Goal: Task Accomplishment & Management: Manage account settings

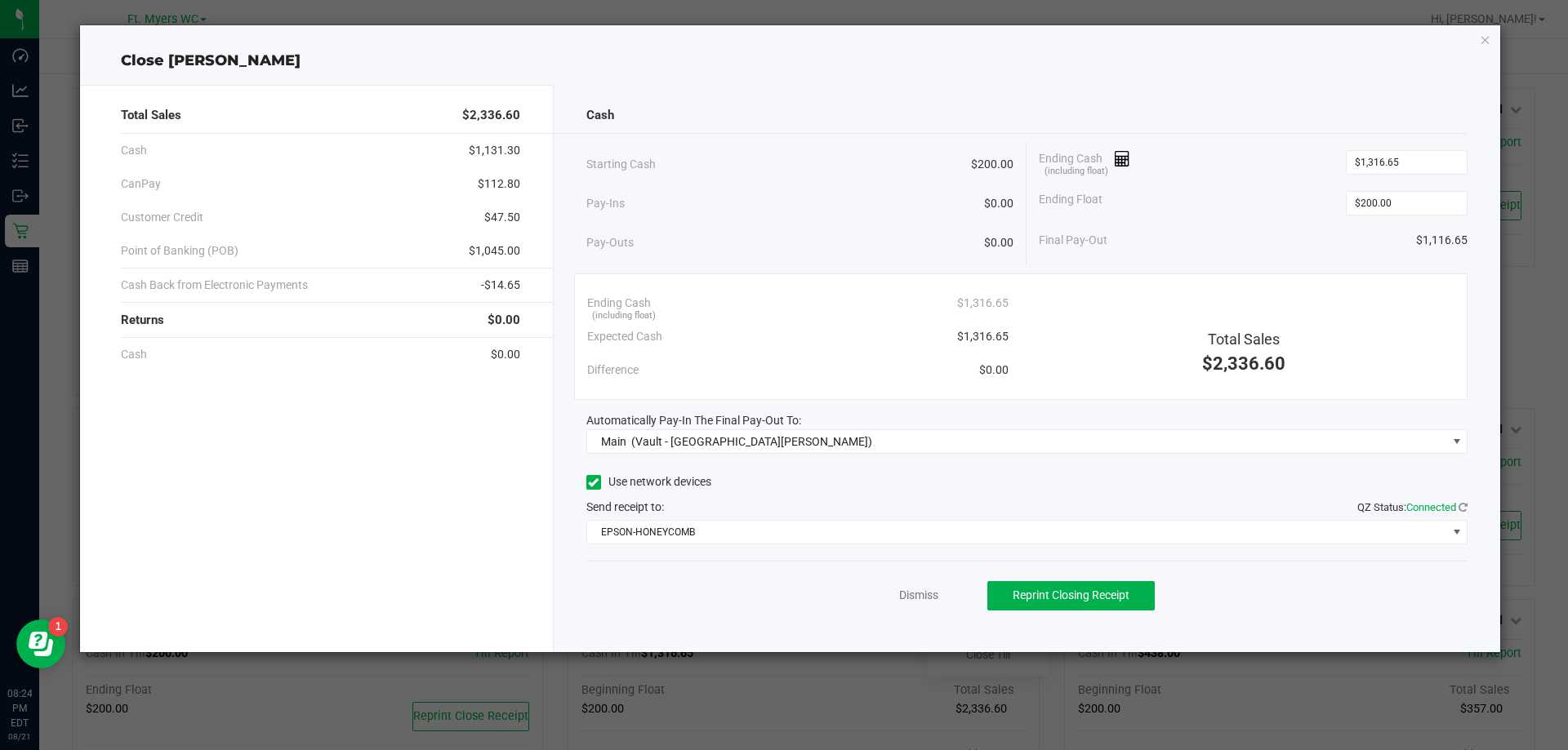
scroll to position [164, 0]
click at [920, 599] on link "Dismiss" at bounding box center [919, 595] width 39 height 17
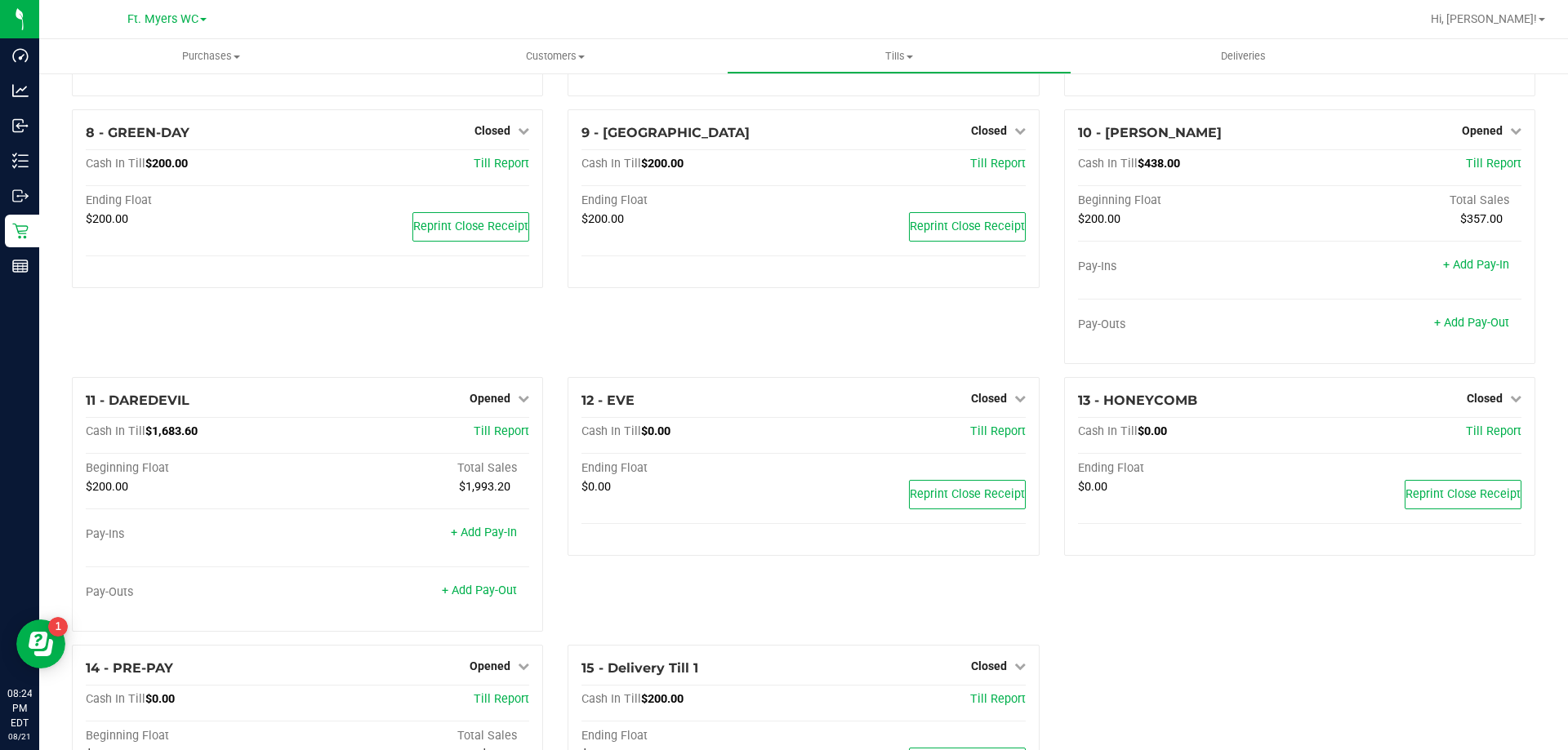
scroll to position [653, 0]
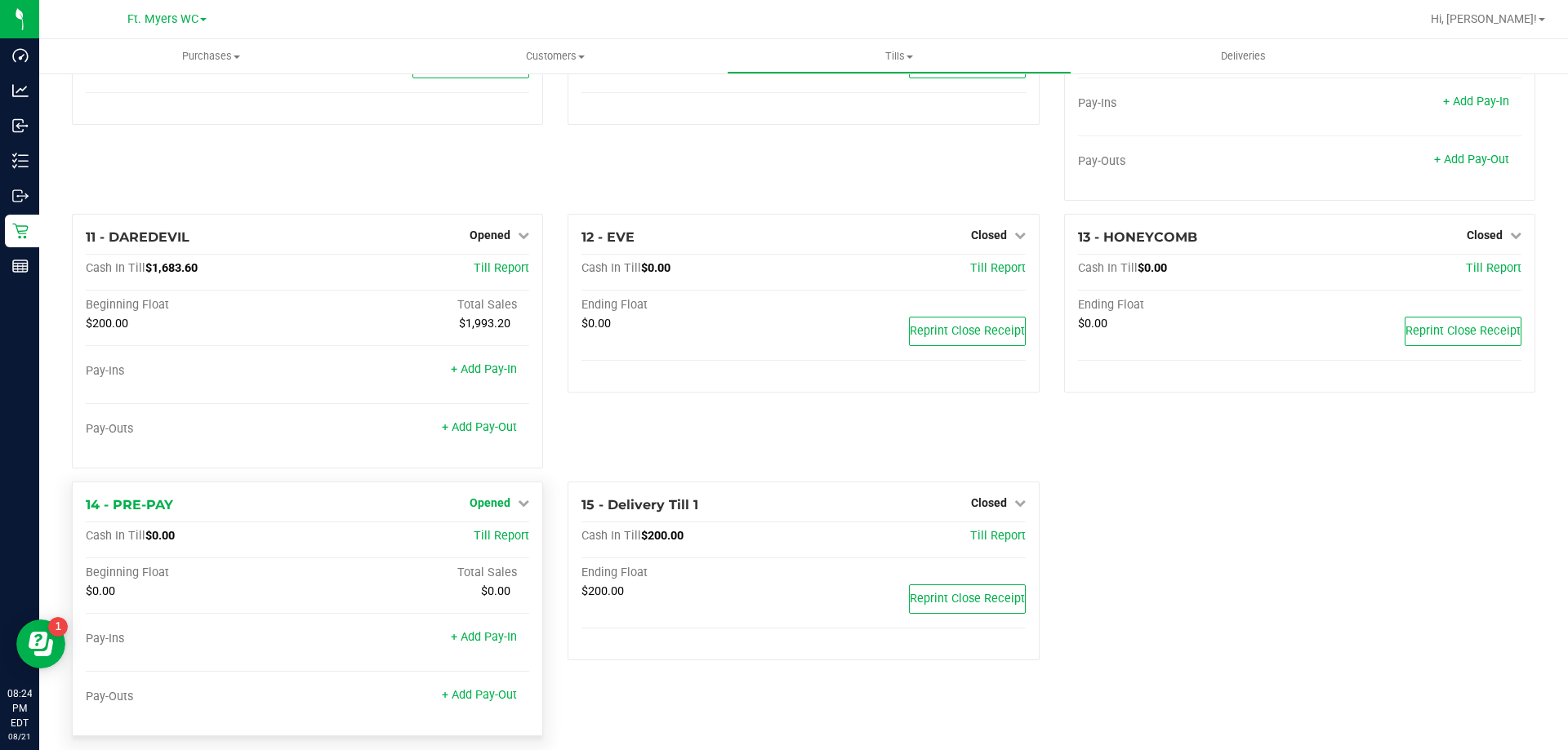
click at [518, 509] on icon at bounding box center [523, 502] width 12 height 12
click at [508, 537] on link "Close Till" at bounding box center [492, 537] width 44 height 13
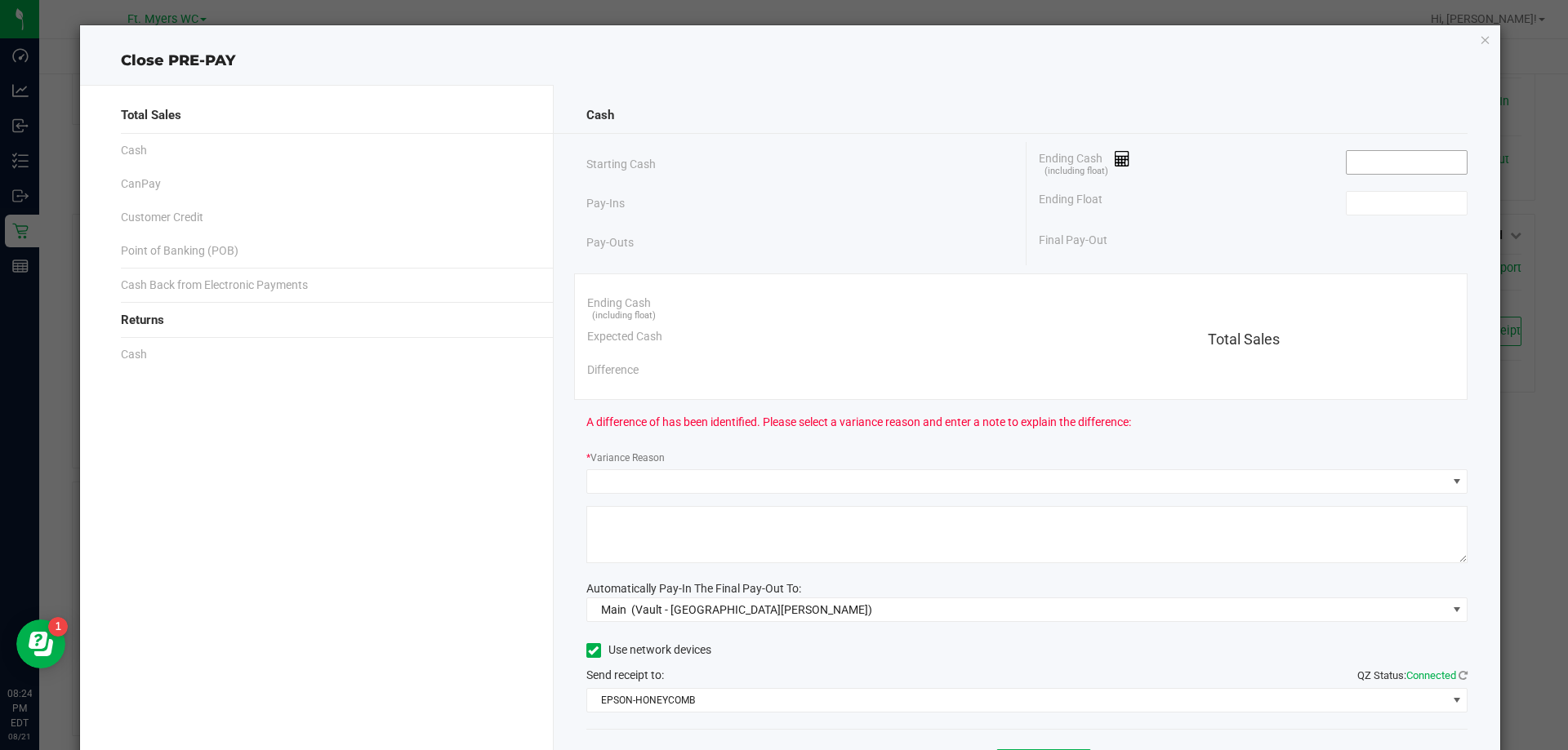
click at [1369, 163] on input at bounding box center [1407, 163] width 120 height 23
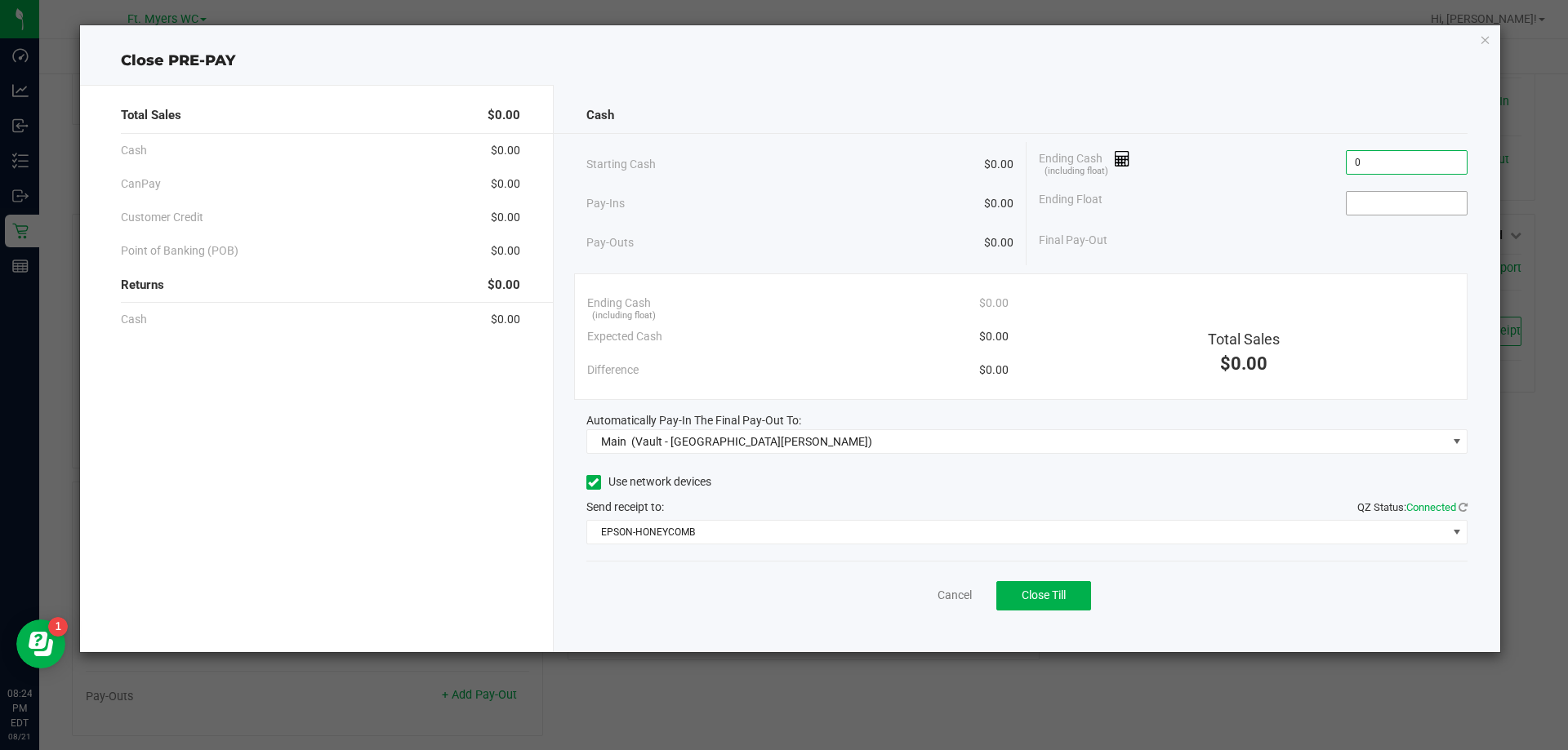
type input "$0.00"
click at [1365, 198] on input at bounding box center [1407, 204] width 120 height 23
type input "$0.00"
click at [1263, 194] on div "Ending Float $0.00" at bounding box center [1253, 204] width 428 height 41
click at [1043, 579] on div "Cancel Close Till" at bounding box center [1028, 592] width 882 height 63
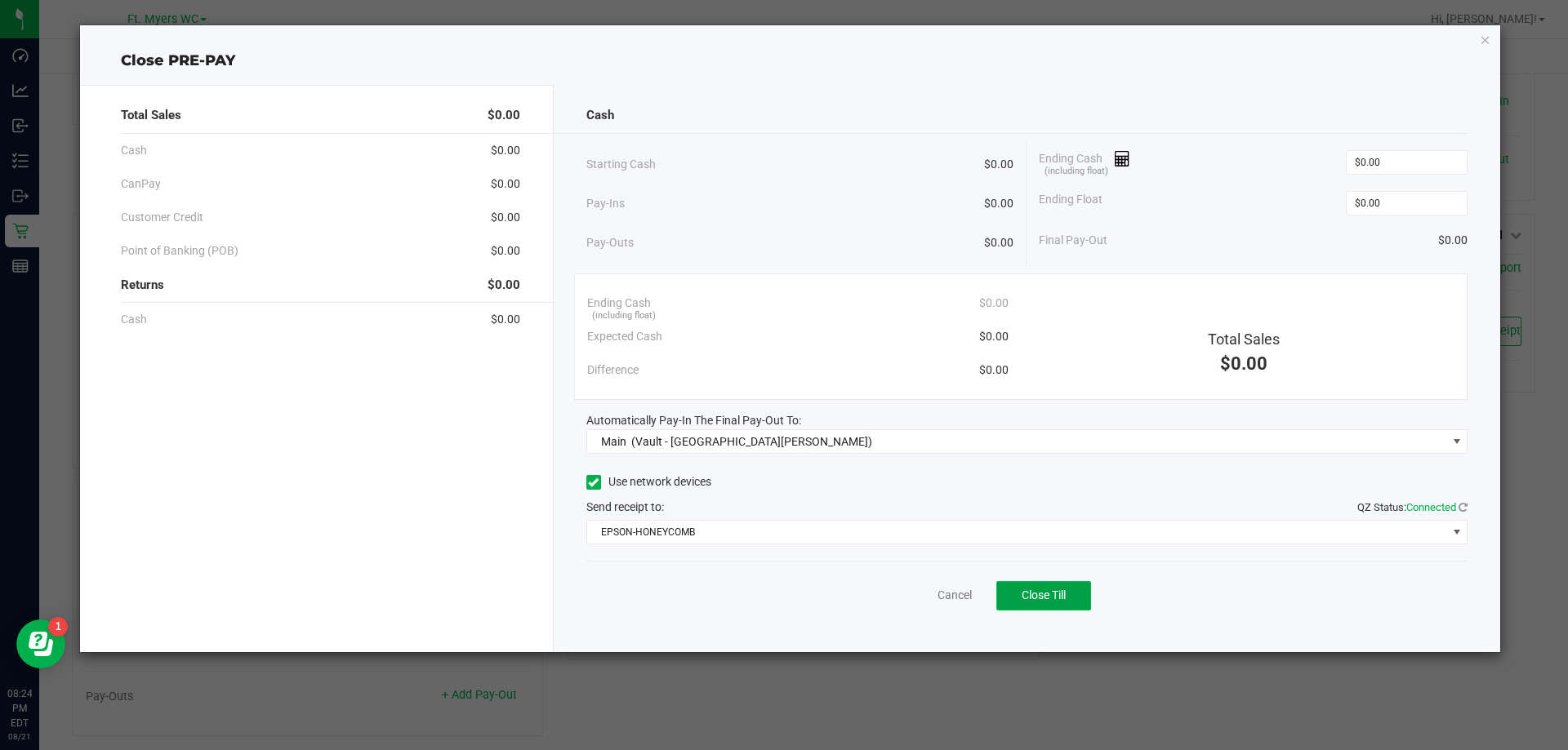
click at [1048, 598] on span "Close Till" at bounding box center [1043, 594] width 44 height 13
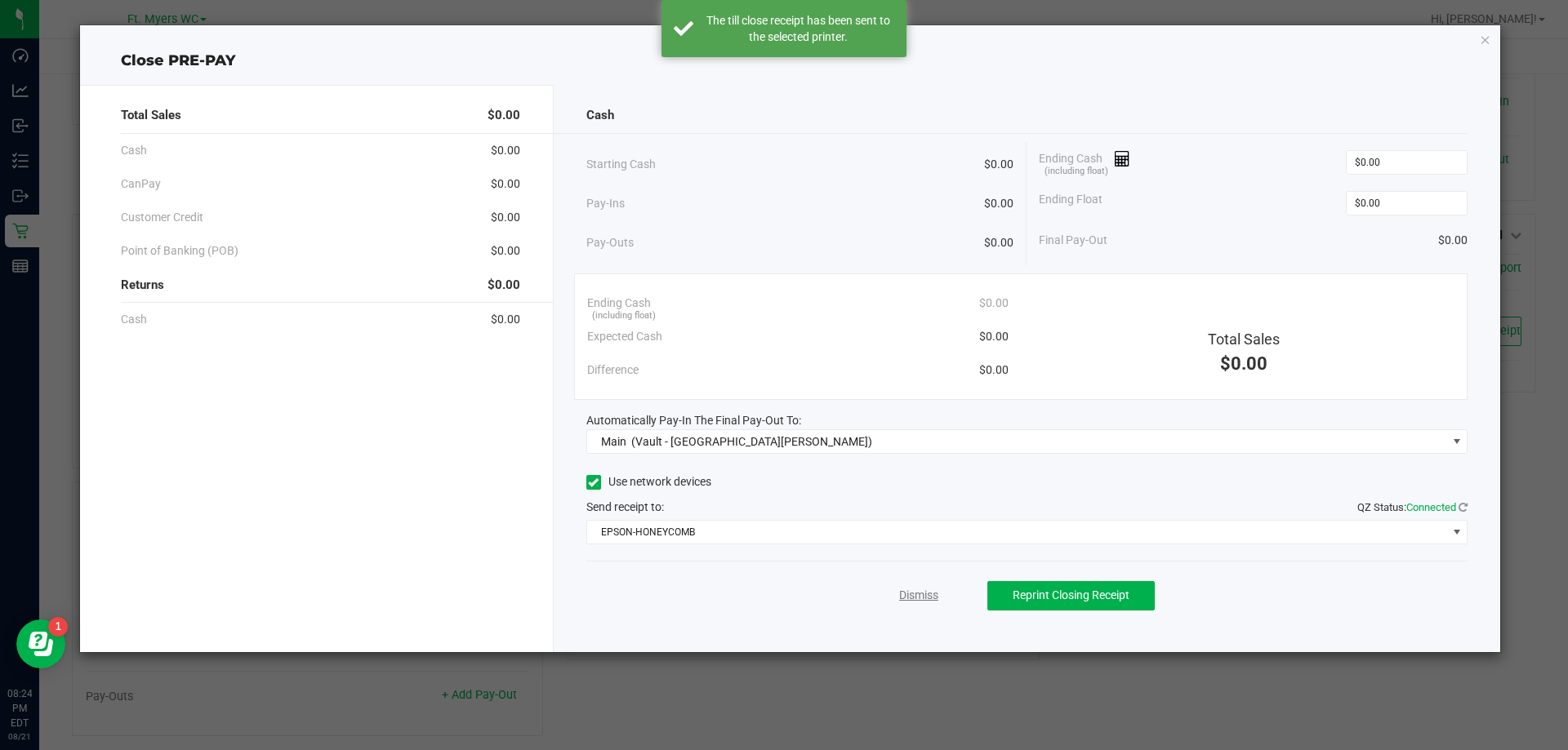
click at [919, 594] on link "Dismiss" at bounding box center [919, 595] width 39 height 17
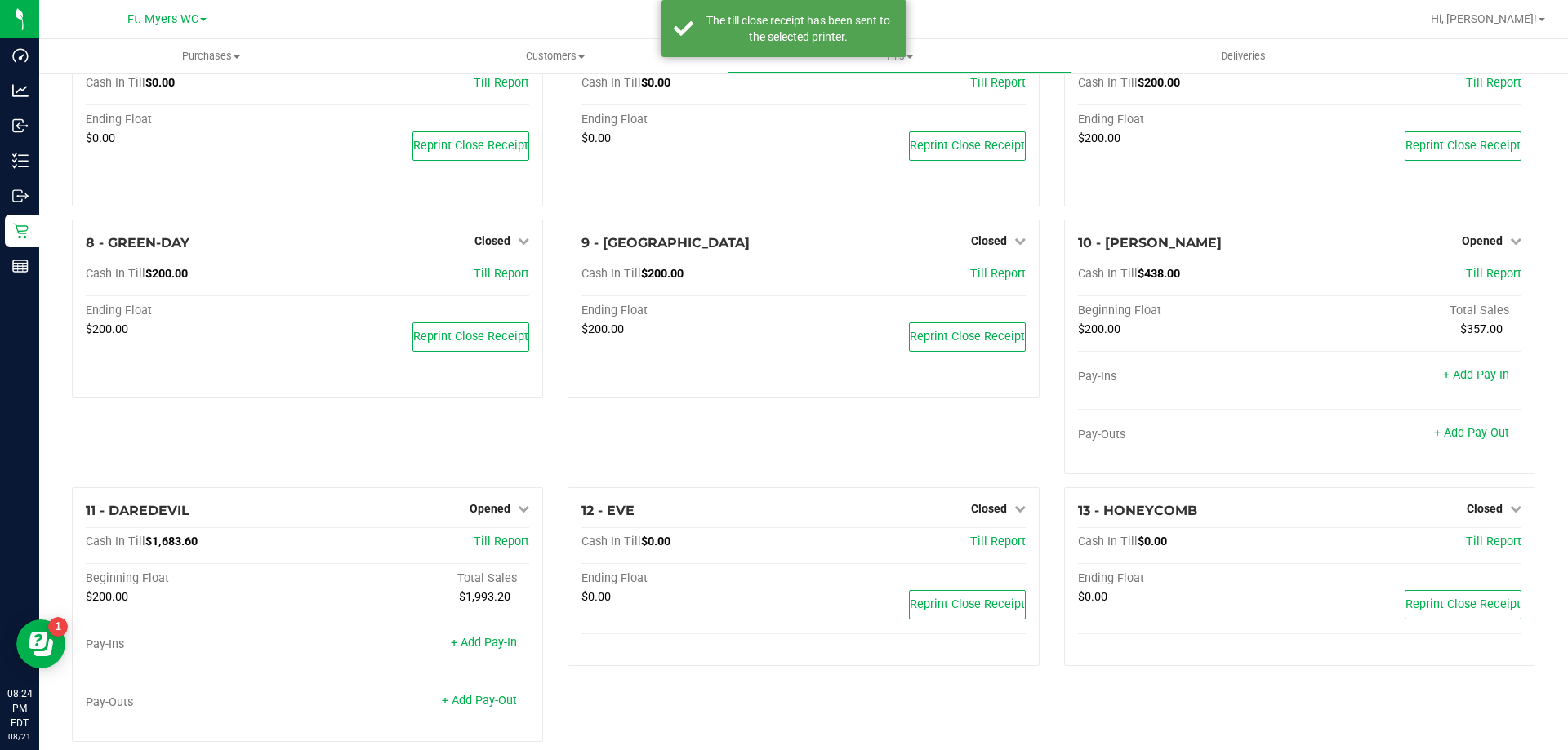
scroll to position [271, 0]
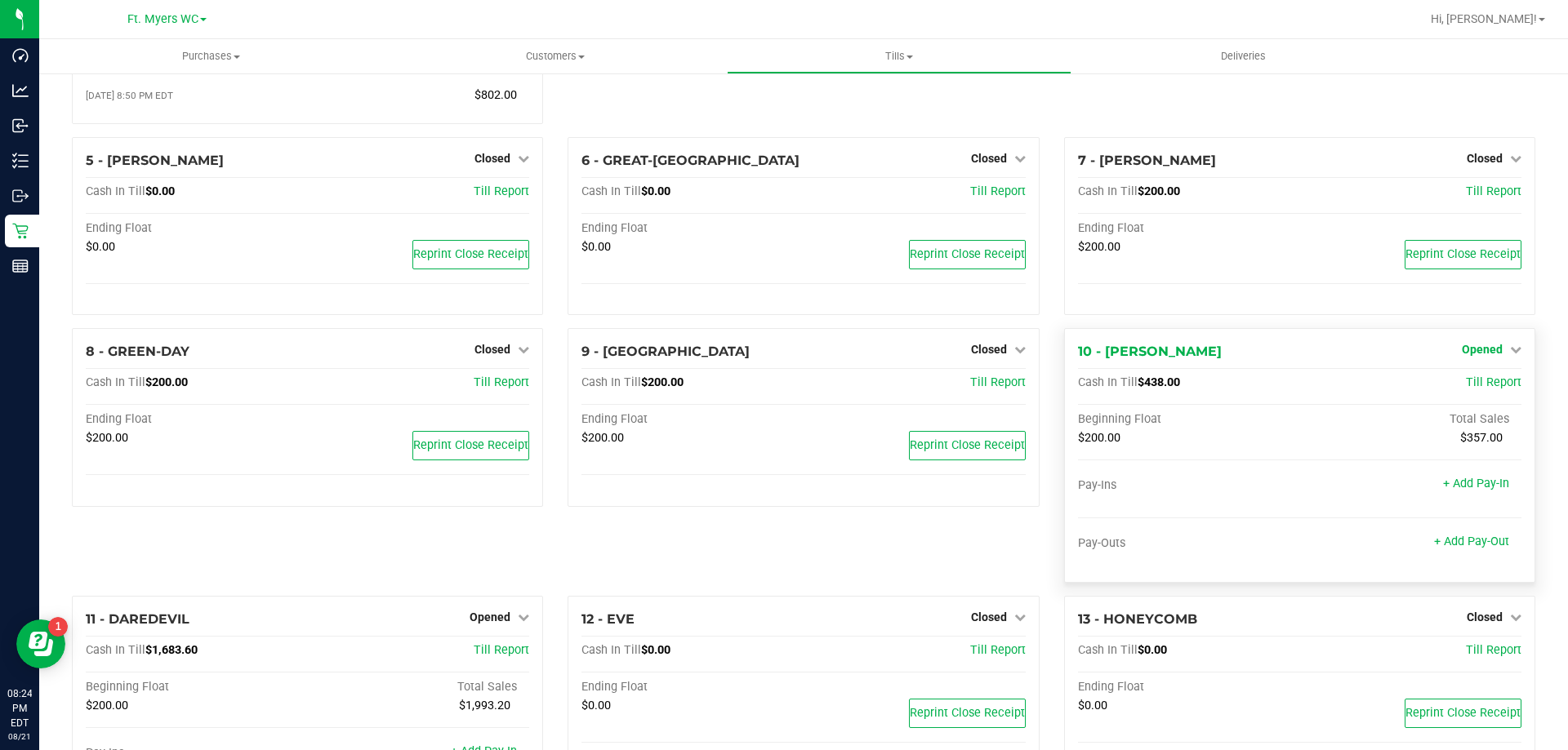
click at [1469, 356] on span "Opened" at bounding box center [1483, 350] width 41 height 13
click at [1462, 390] on link "Close Till" at bounding box center [1484, 383] width 44 height 13
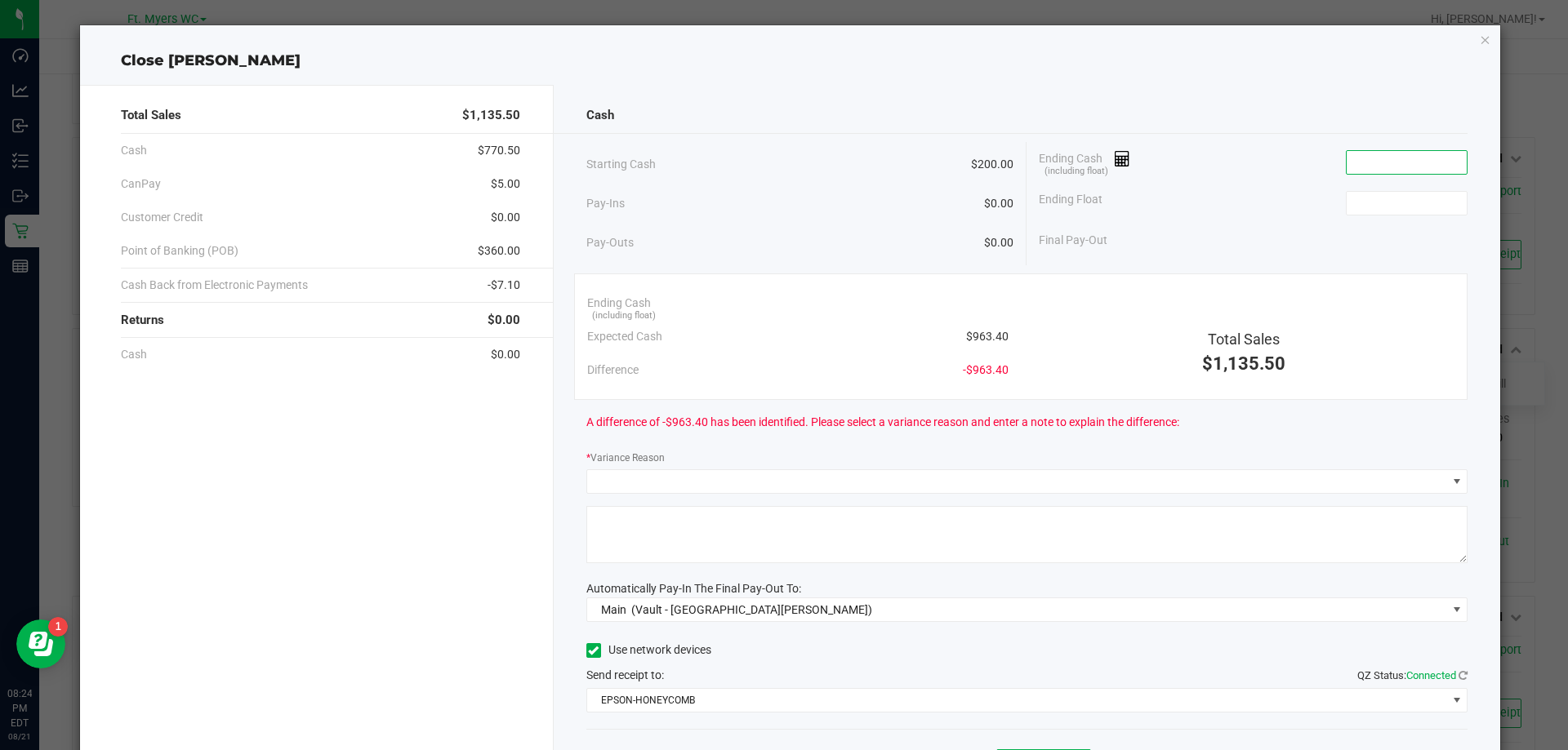
click at [1394, 163] on input at bounding box center [1407, 163] width 120 height 23
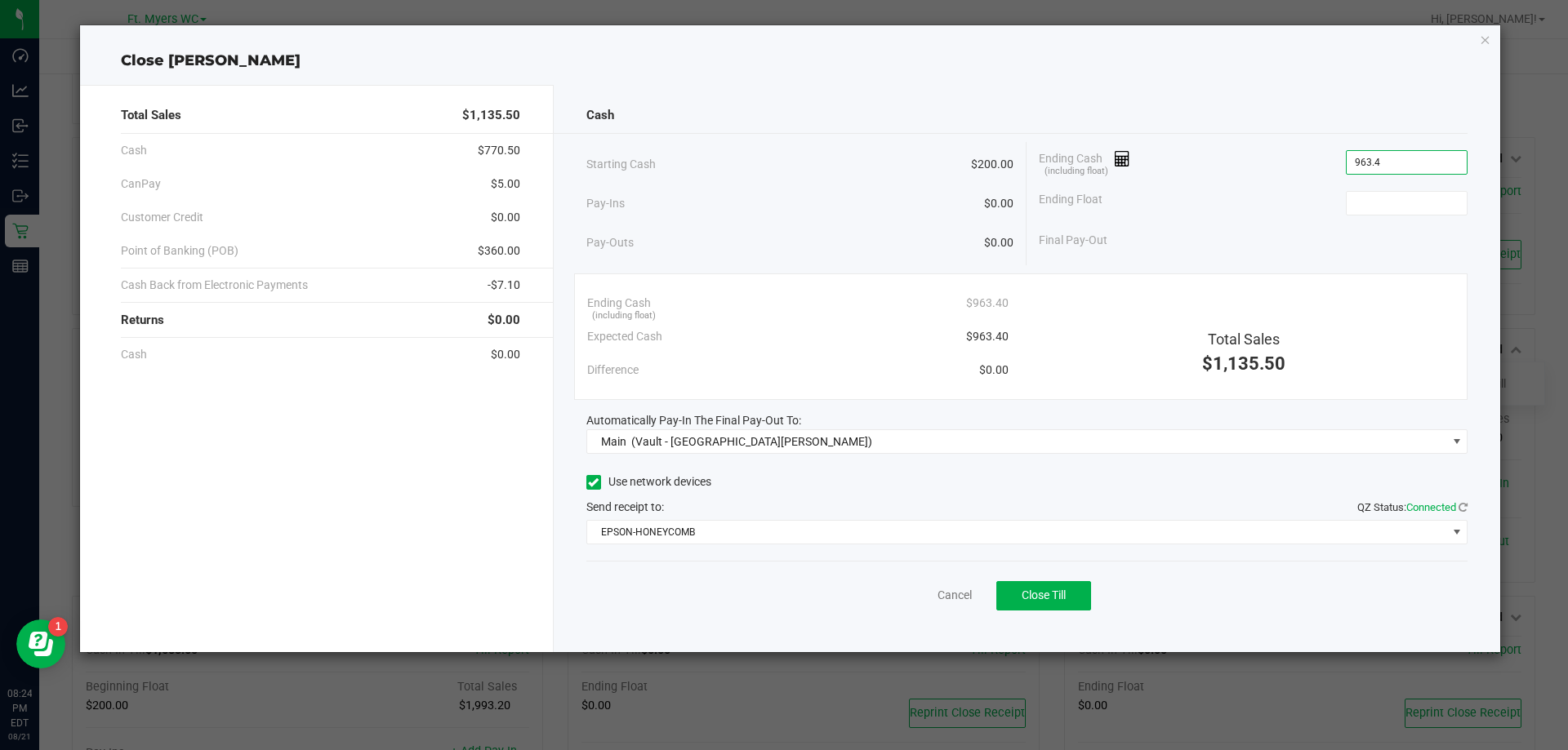
type input "$963.40"
type input "$200.00"
click at [1087, 584] on button "Close Till" at bounding box center [1044, 595] width 95 height 29
click at [911, 599] on link "Dismiss" at bounding box center [919, 595] width 39 height 17
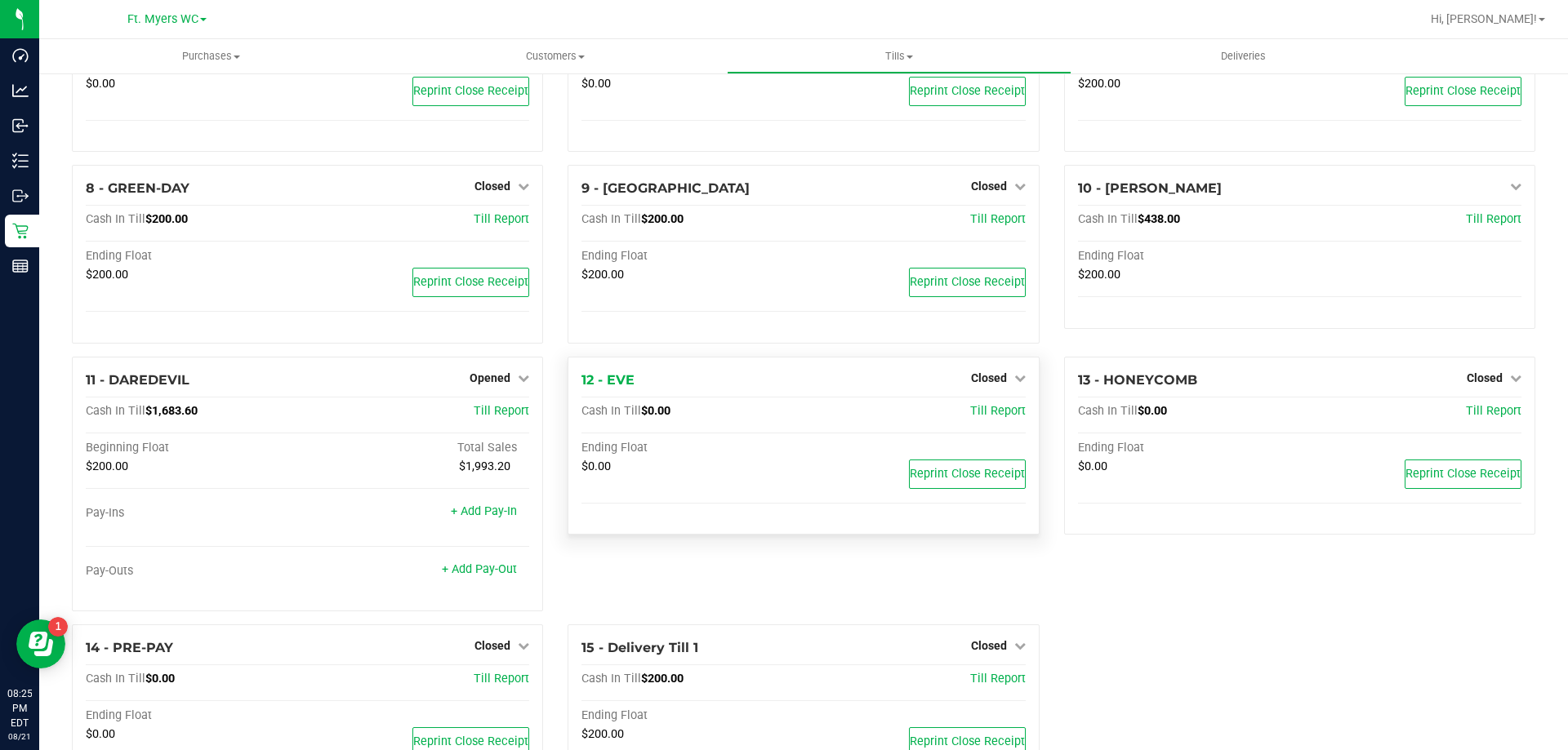
scroll to position [521, 0]
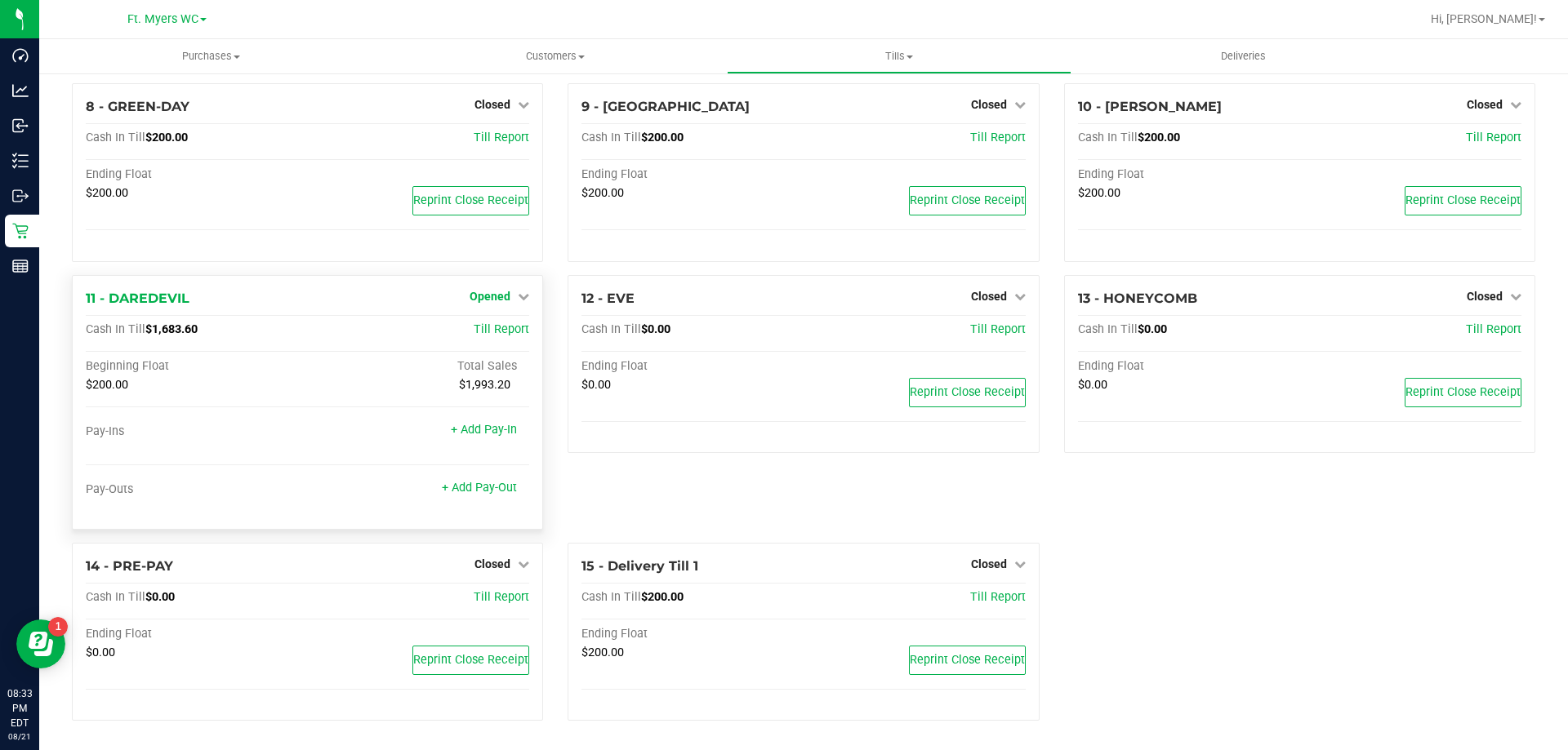
click at [493, 293] on span "Opened" at bounding box center [490, 296] width 41 height 13
click at [499, 330] on link "Close Till" at bounding box center [492, 330] width 44 height 13
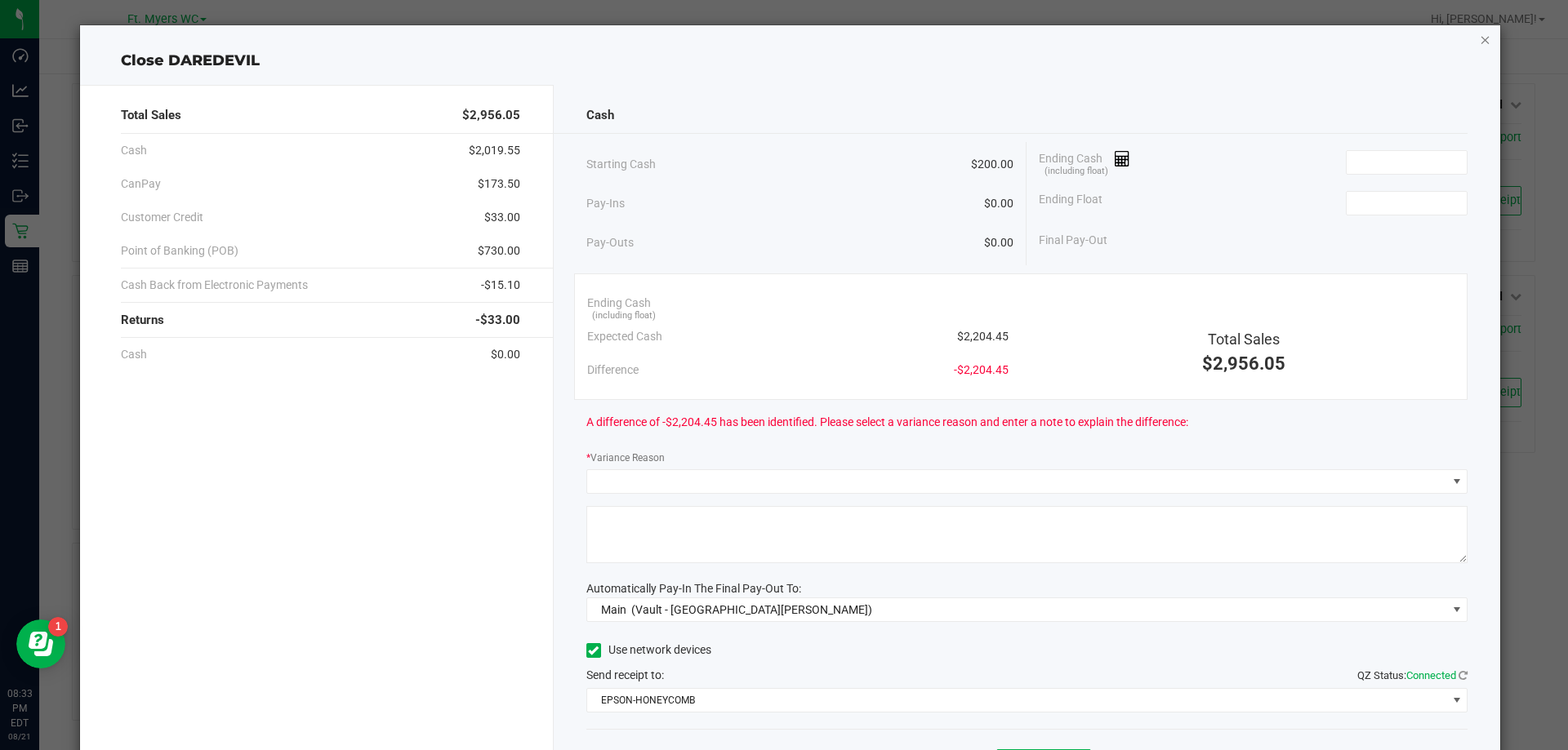
click at [1480, 40] on icon "button" at bounding box center [1486, 39] width 12 height 20
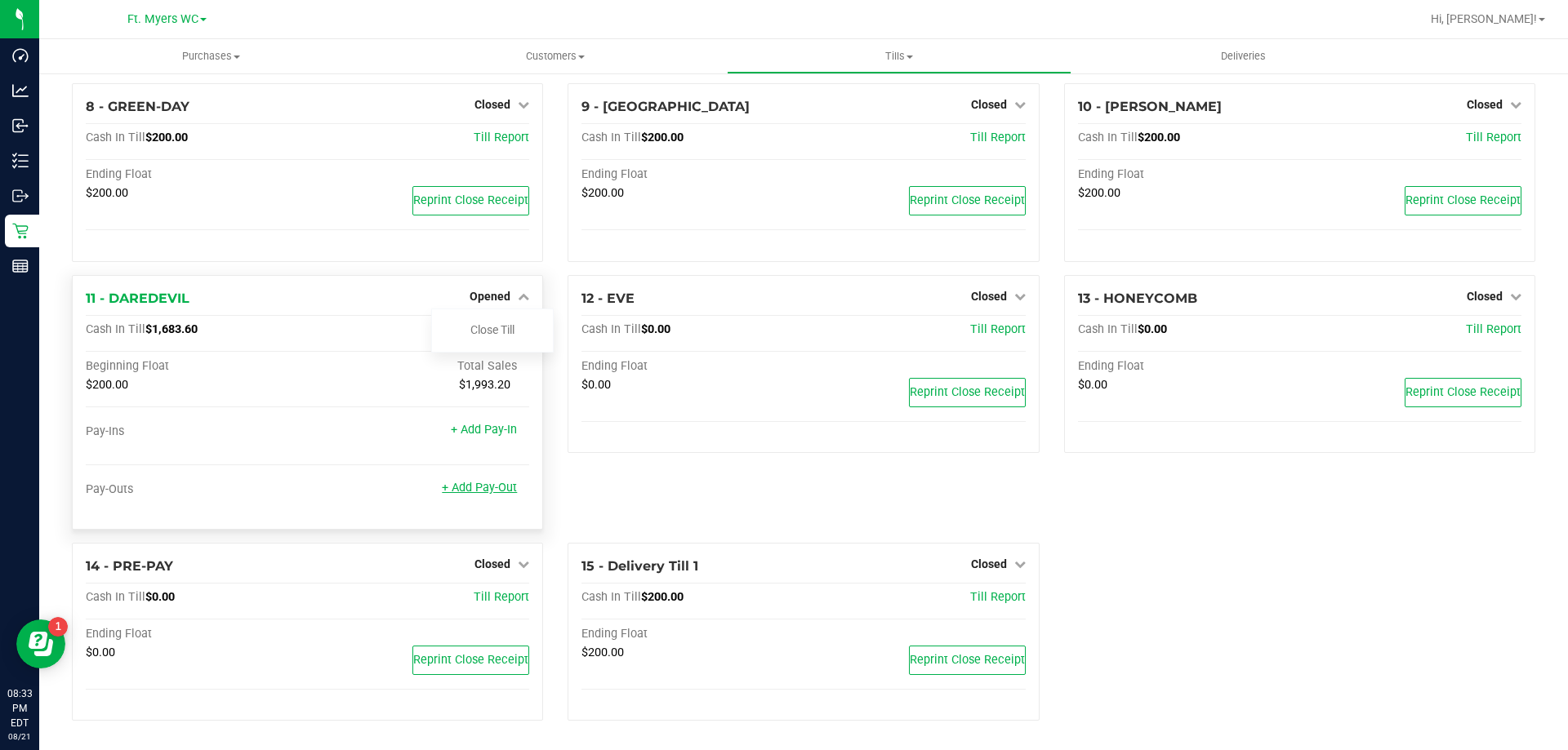
click at [470, 485] on link "+ Add Pay-Out" at bounding box center [479, 488] width 75 height 14
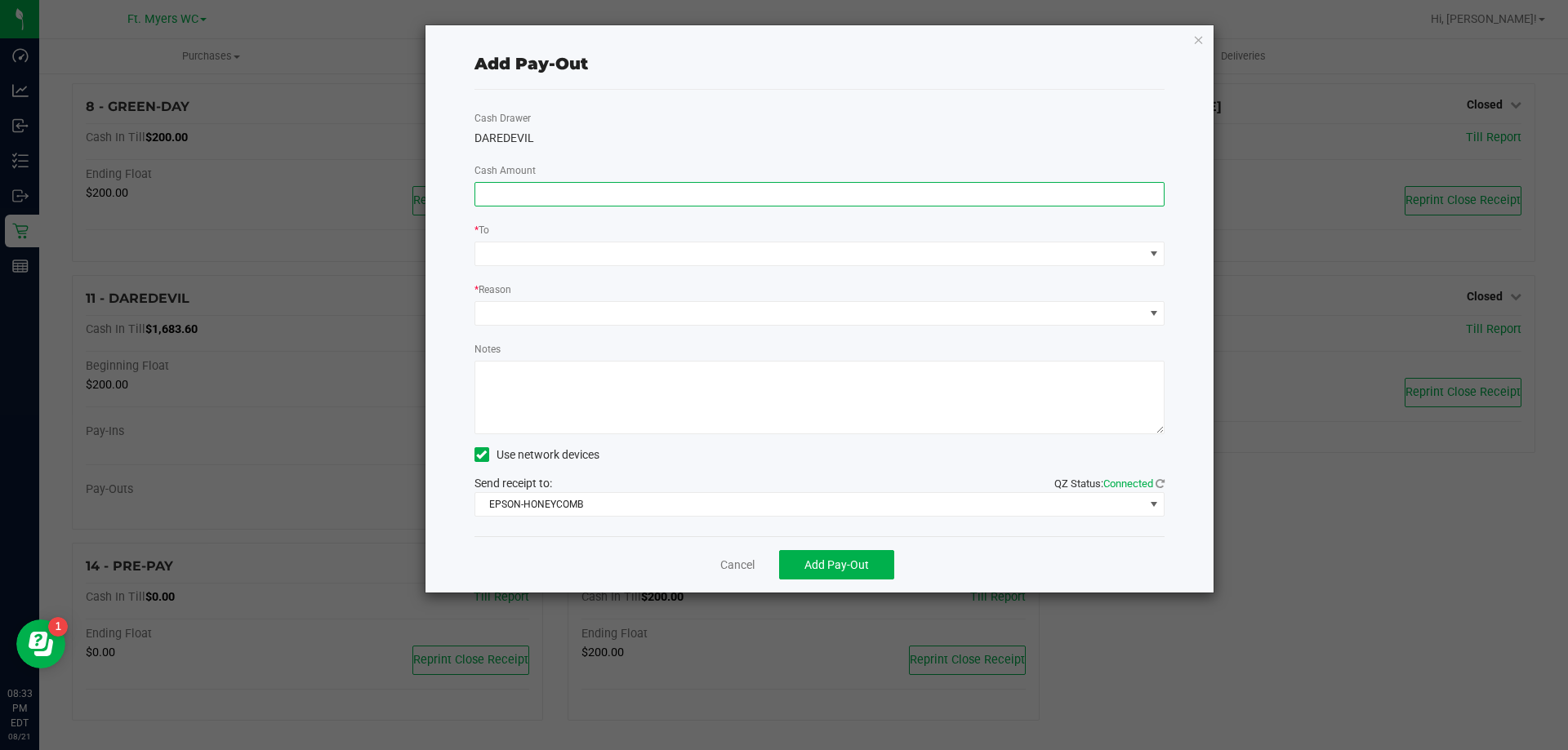
click at [725, 193] on input at bounding box center [819, 195] width 690 height 23
type input "$1,860.00"
click at [671, 268] on div "Cash Drawer DAREDEVIL Cash Amount $1,860.00 * To * Reason Notes Use network dev…" at bounding box center [820, 313] width 691 height 447
click at [671, 266] on div "Cash Drawer DAREDEVIL Cash Amount $1,860.00 * To * Reason Notes Use network dev…" at bounding box center [820, 313] width 691 height 447
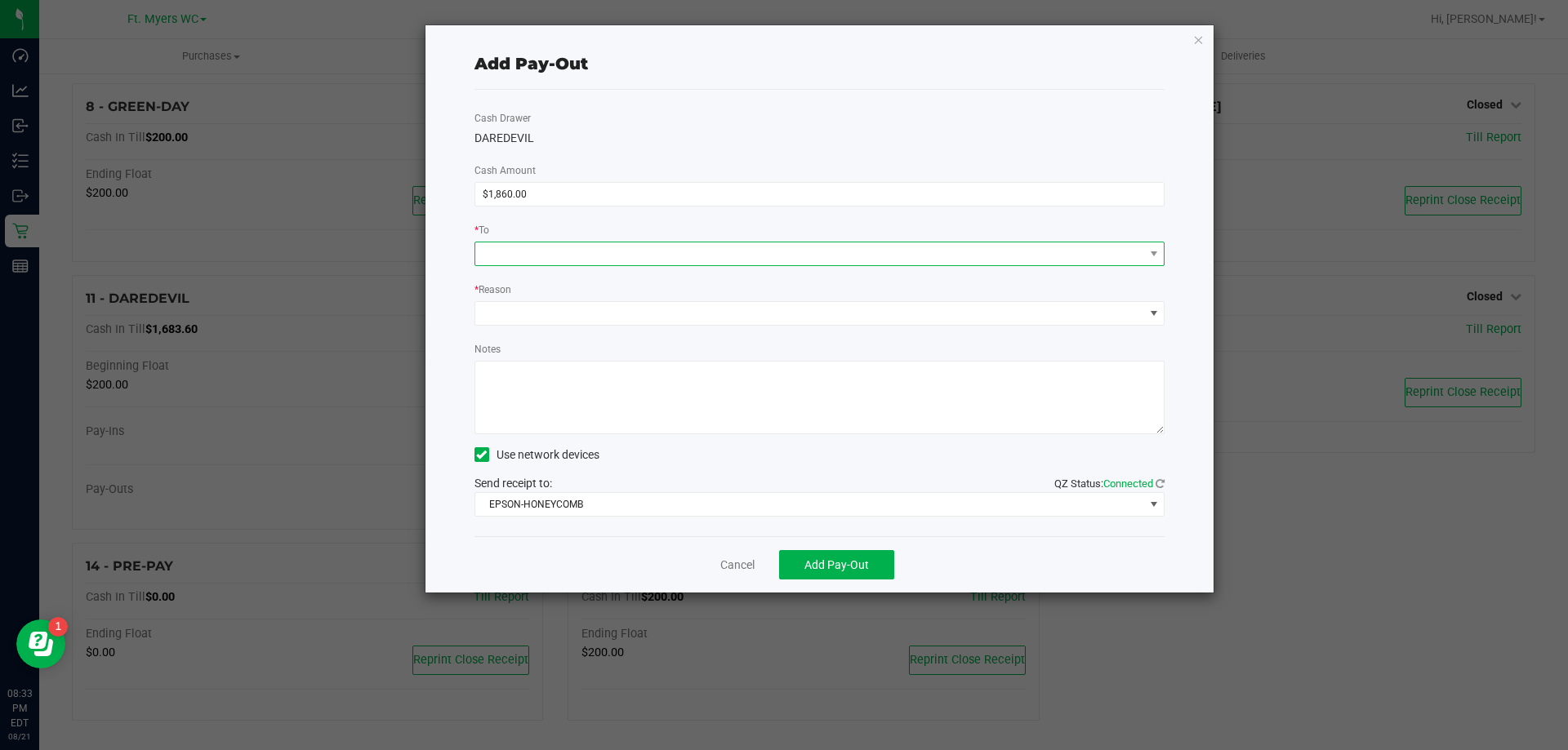
click at [673, 259] on span at bounding box center [809, 254] width 669 height 23
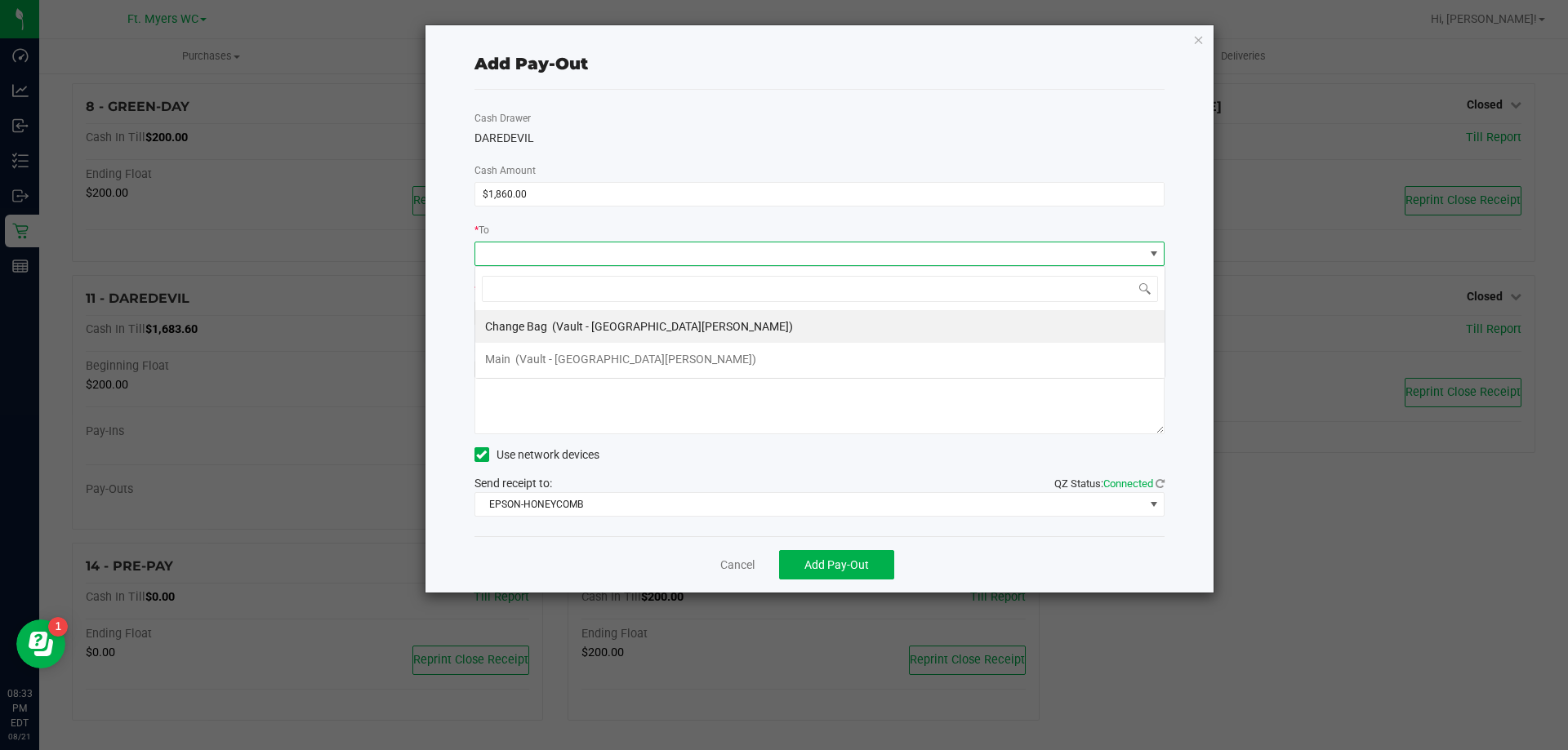
click at [673, 257] on span at bounding box center [809, 254] width 669 height 23
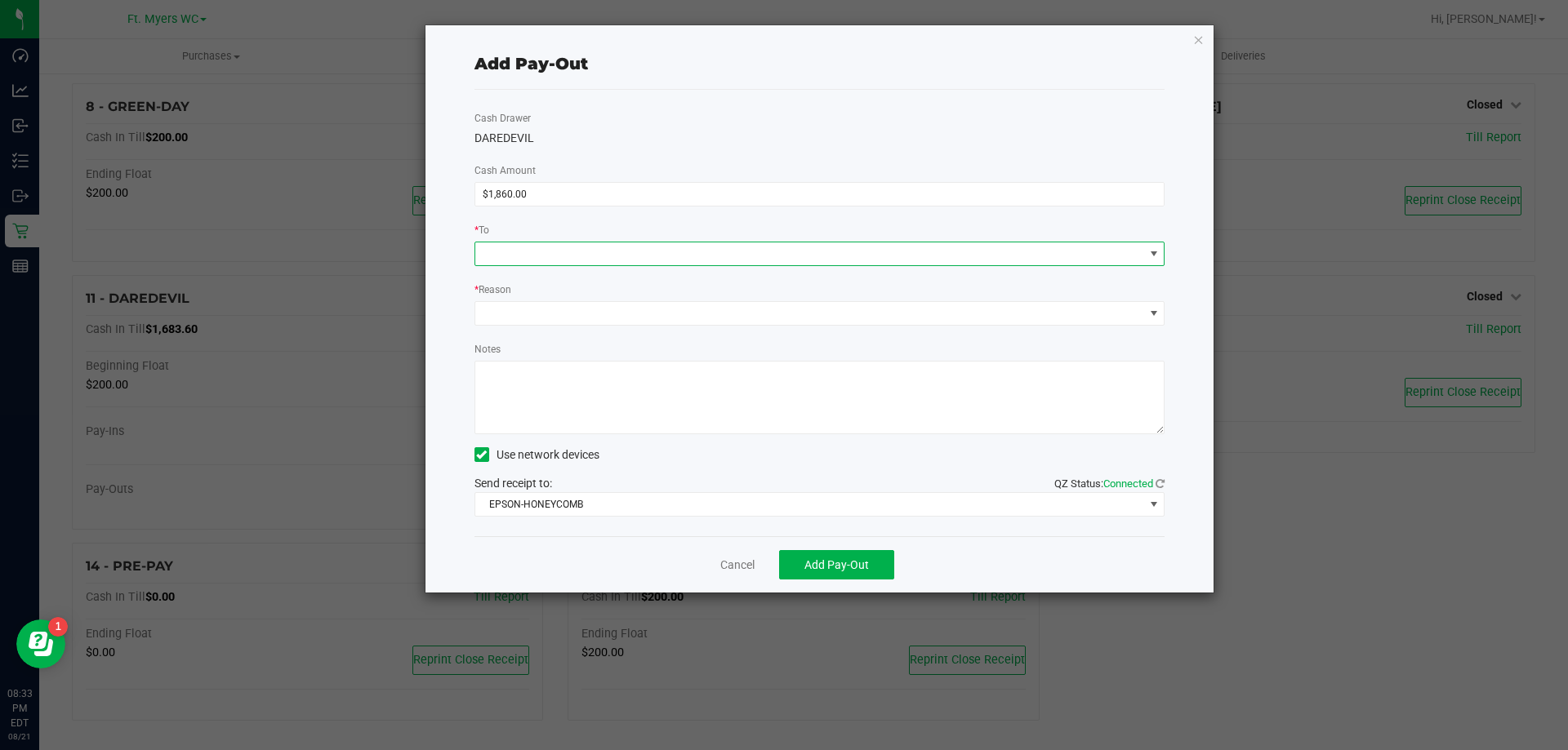
click at [673, 257] on span at bounding box center [809, 254] width 669 height 23
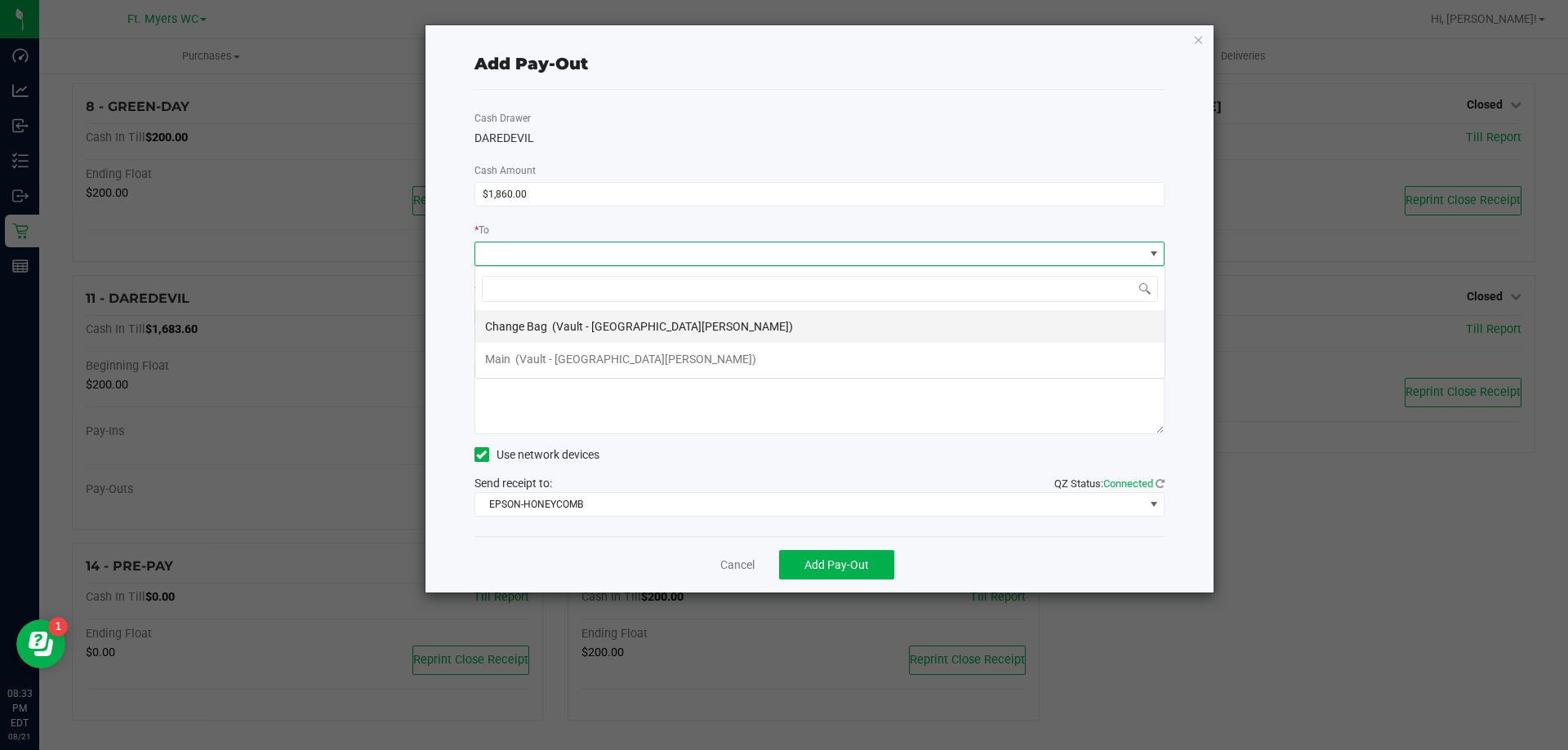
scroll to position [24, 691]
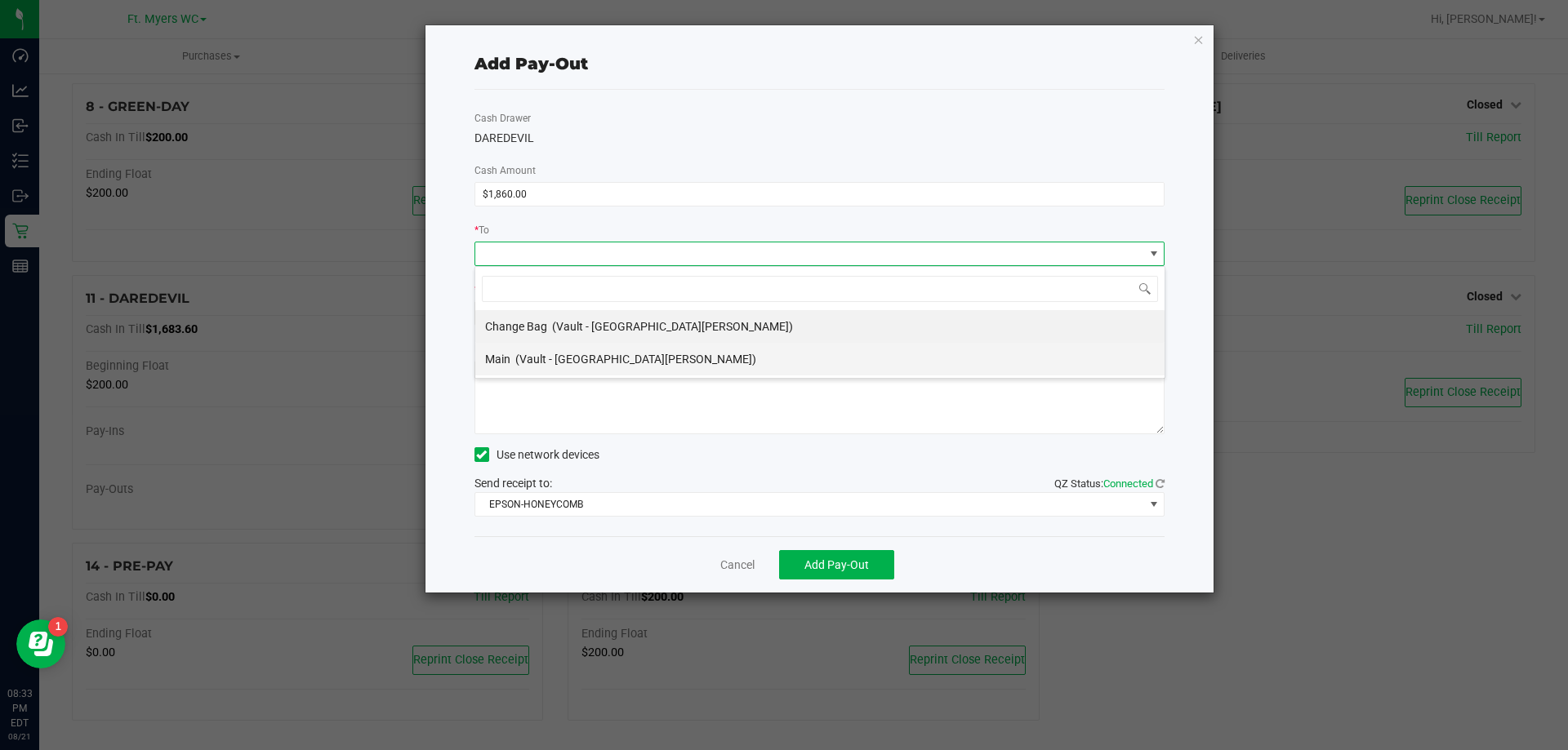
click at [621, 359] on li "Main (Vault - [GEOGRAPHIC_DATA][PERSON_NAME])" at bounding box center [819, 359] width 690 height 33
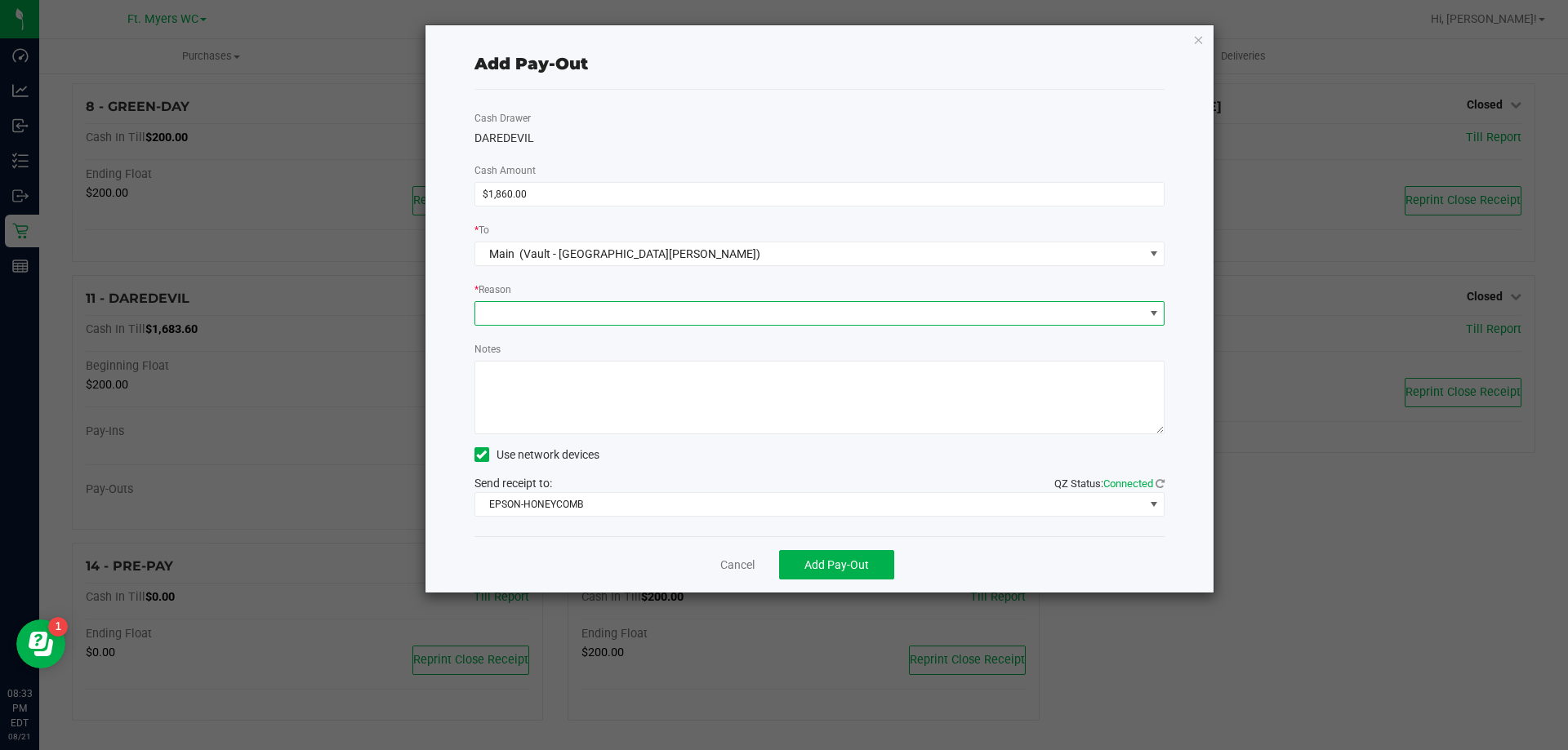
click at [632, 317] on span at bounding box center [809, 314] width 669 height 23
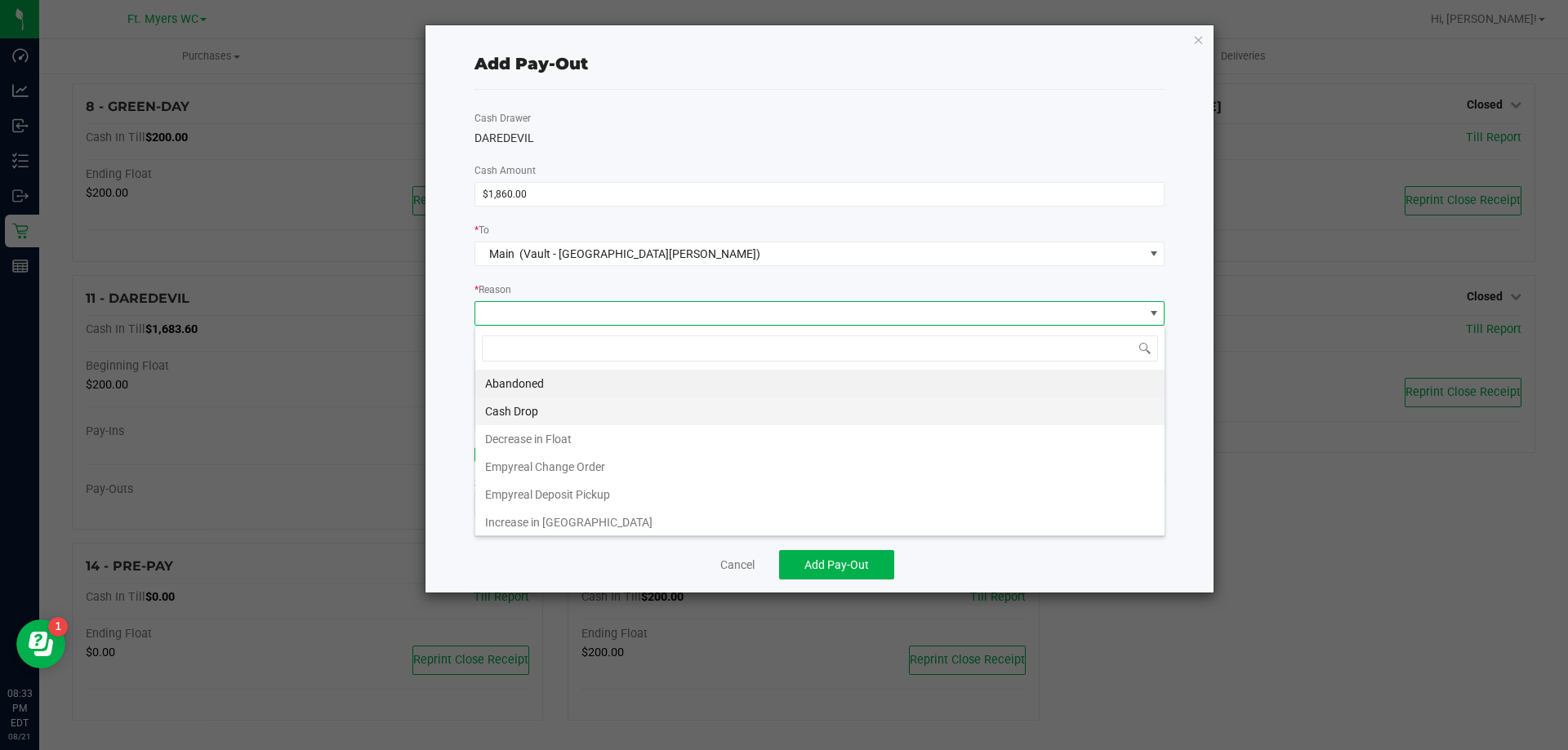
click at [588, 405] on li "Cash Drop" at bounding box center [819, 411] width 690 height 28
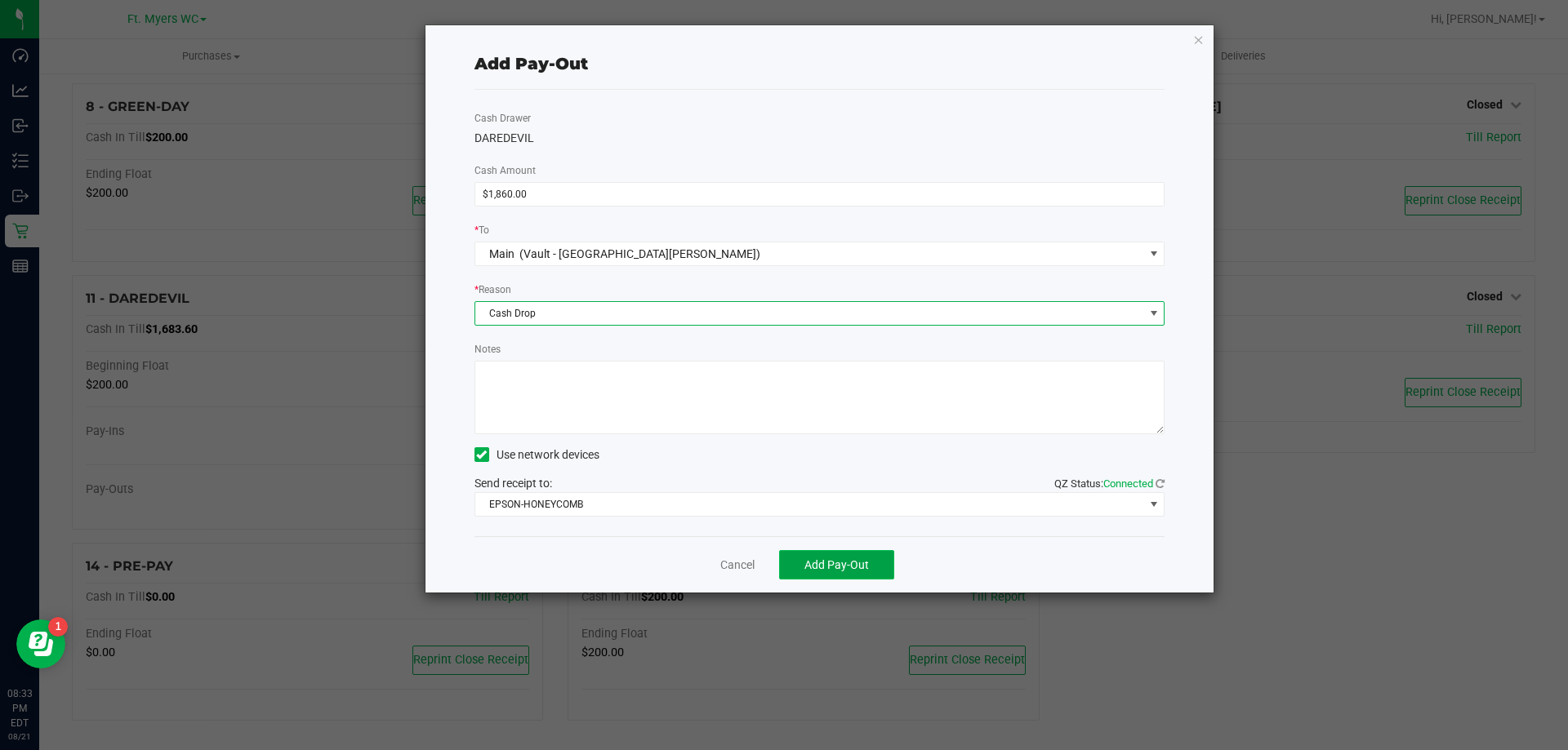
click at [824, 563] on span "Add Pay-Out" at bounding box center [836, 565] width 64 height 13
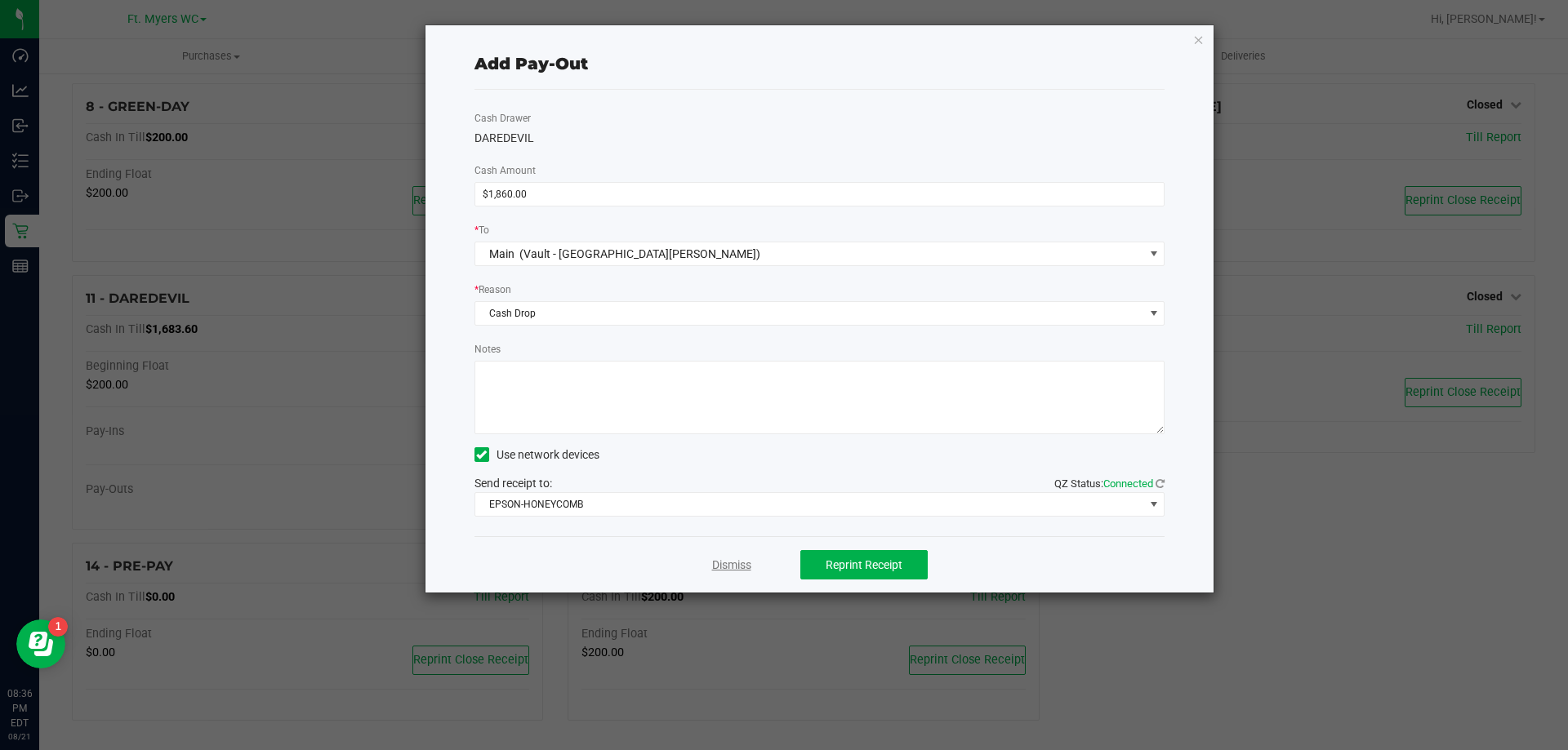
click at [729, 560] on link "Dismiss" at bounding box center [732, 565] width 39 height 17
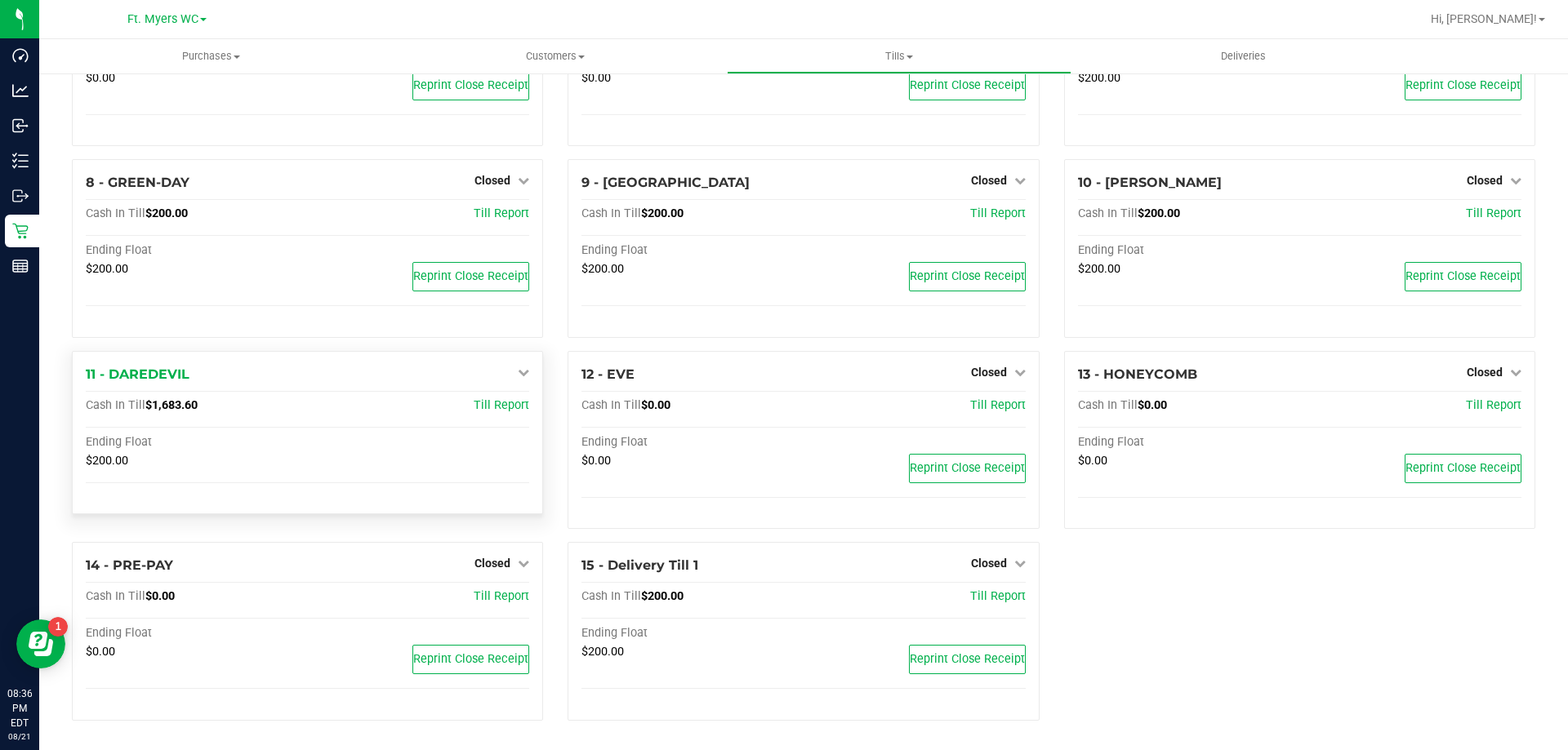
scroll to position [521, 0]
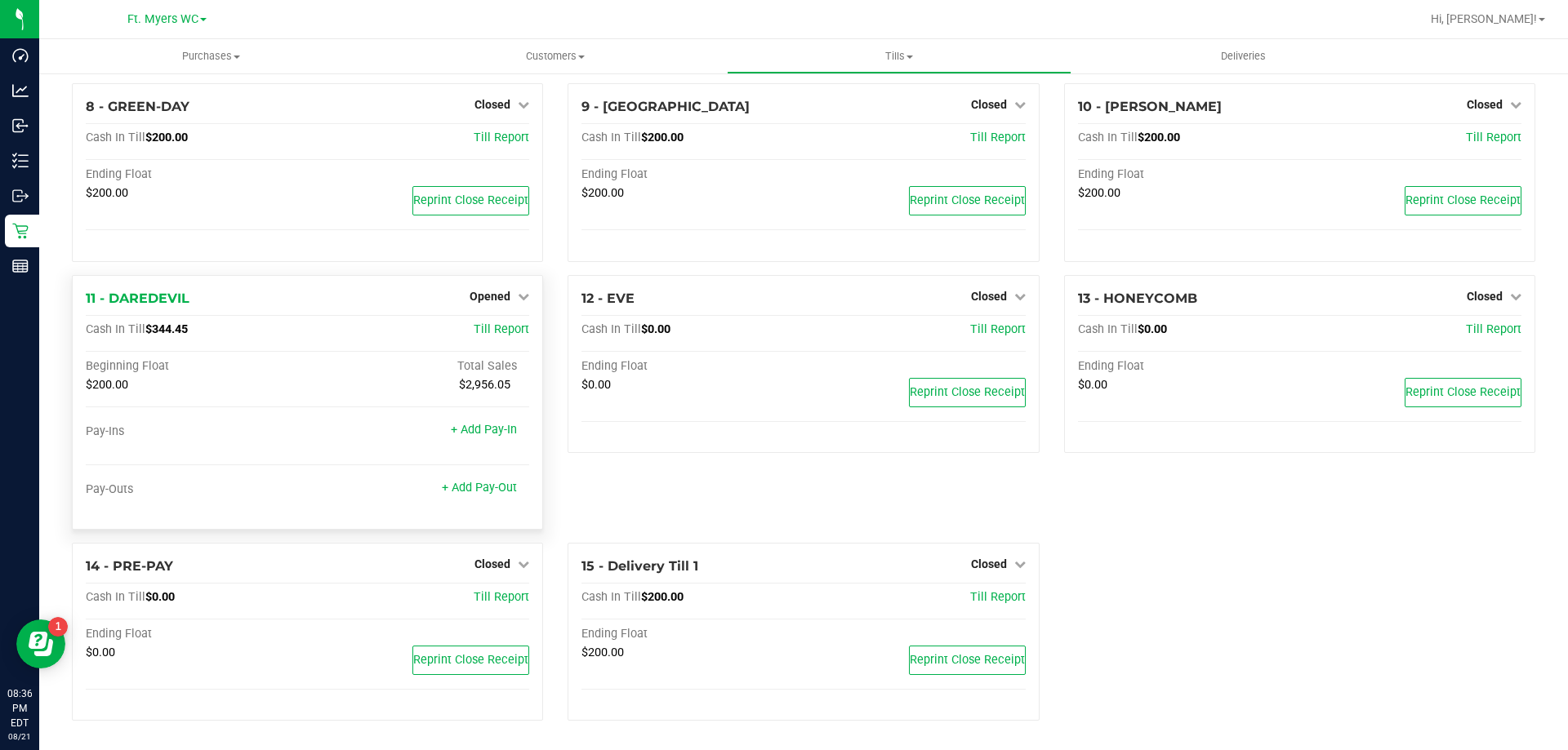
click at [506, 305] on div "Opened" at bounding box center [499, 297] width 60 height 20
click at [504, 287] on div "Opened" at bounding box center [499, 297] width 60 height 20
click at [495, 296] on span "Opened" at bounding box center [490, 296] width 41 height 13
click at [488, 335] on link "Close Till" at bounding box center [492, 330] width 44 height 13
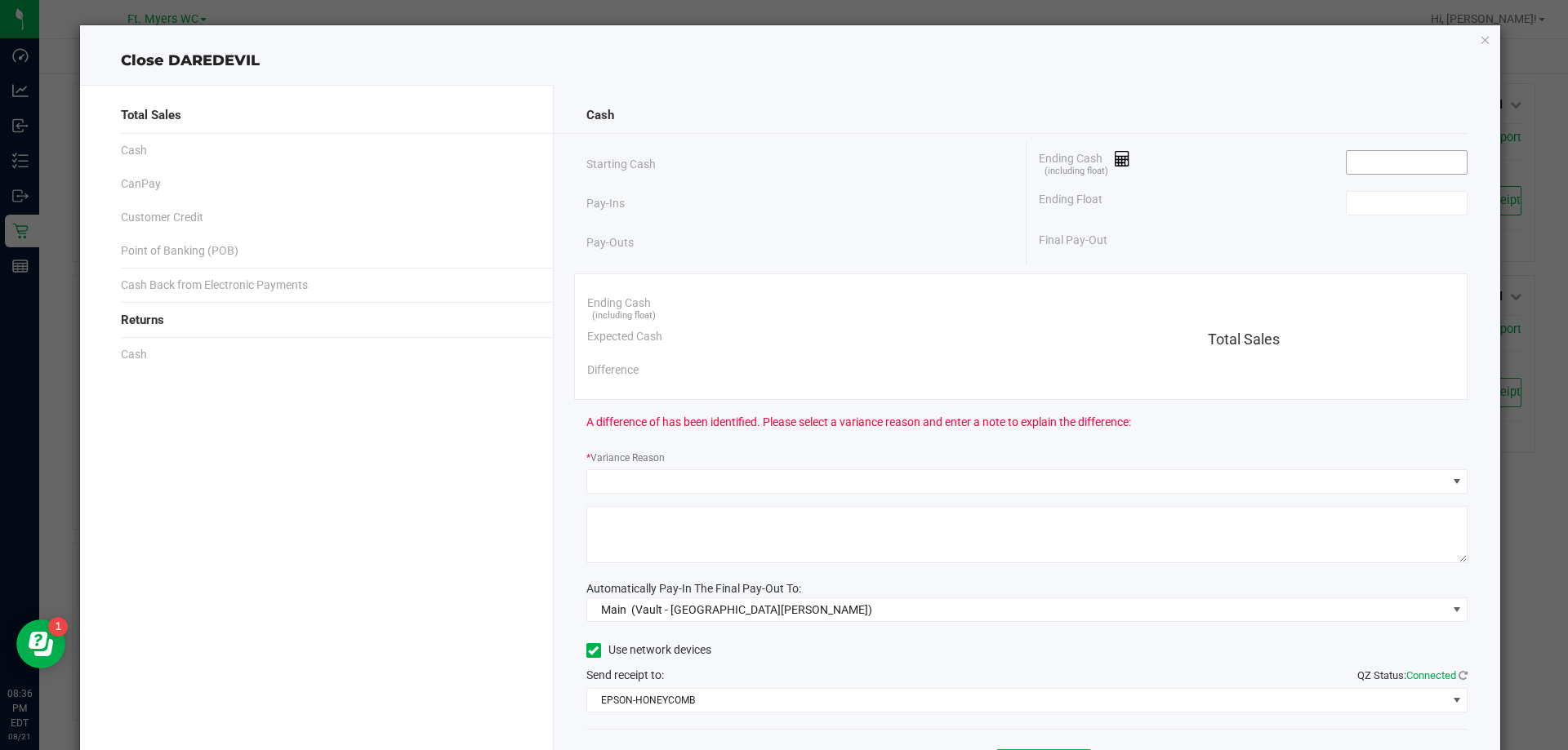
click at [1389, 163] on input at bounding box center [1407, 163] width 120 height 23
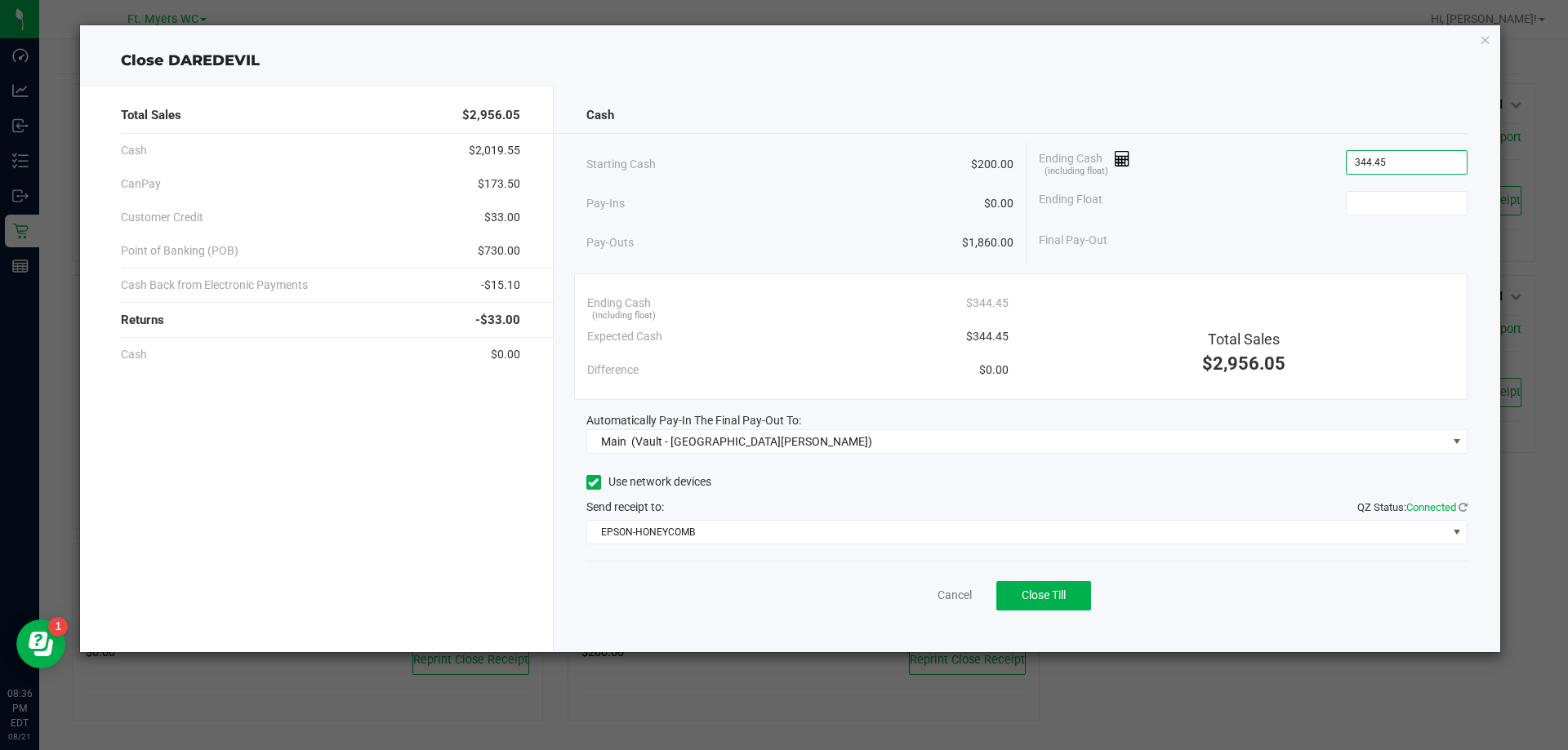
type input "$344.45"
type input "$200.00"
click at [1044, 591] on span "Close Till" at bounding box center [1043, 594] width 44 height 13
click at [927, 602] on link "Dismiss" at bounding box center [919, 595] width 39 height 17
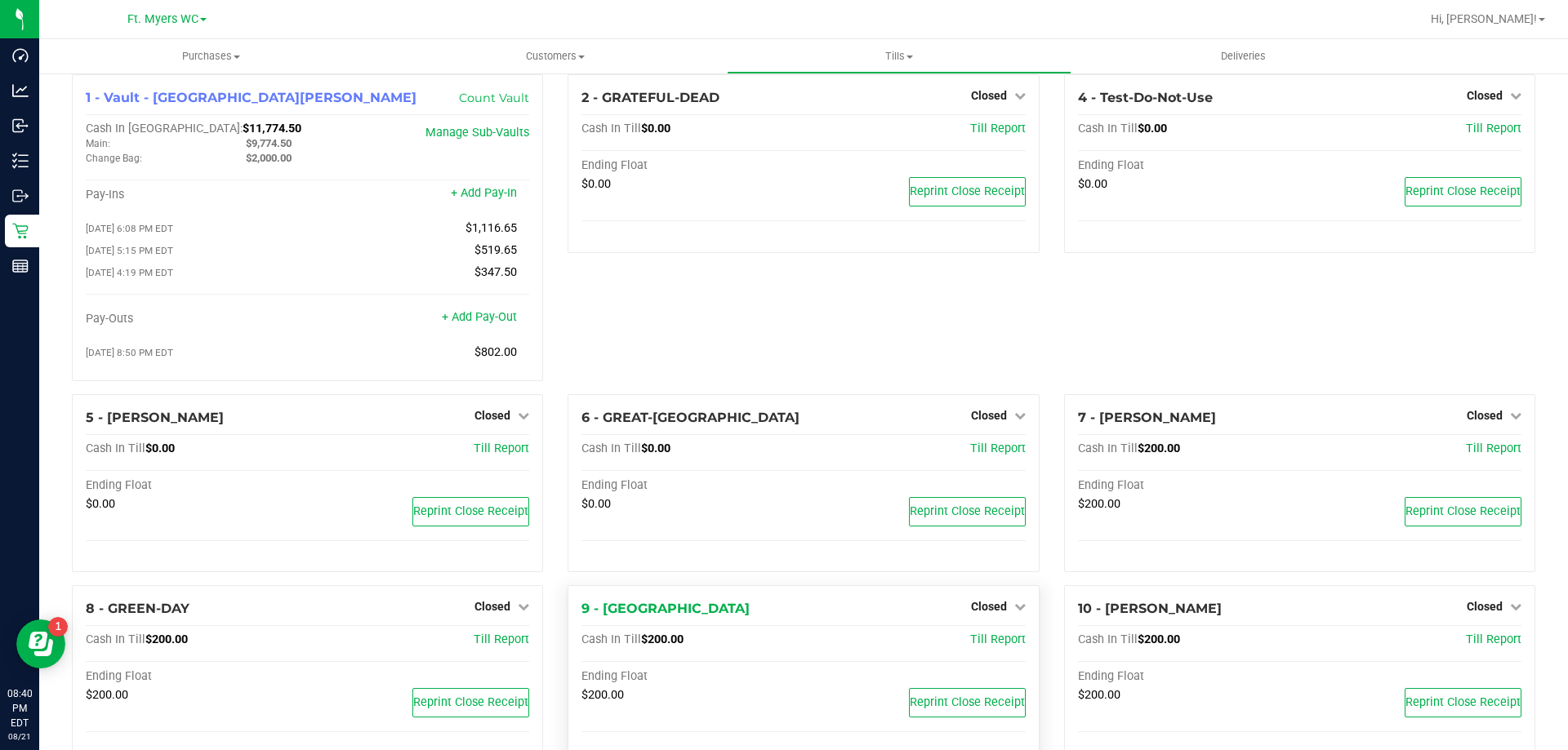
scroll to position [0, 0]
